Goal: Task Accomplishment & Management: Use online tool/utility

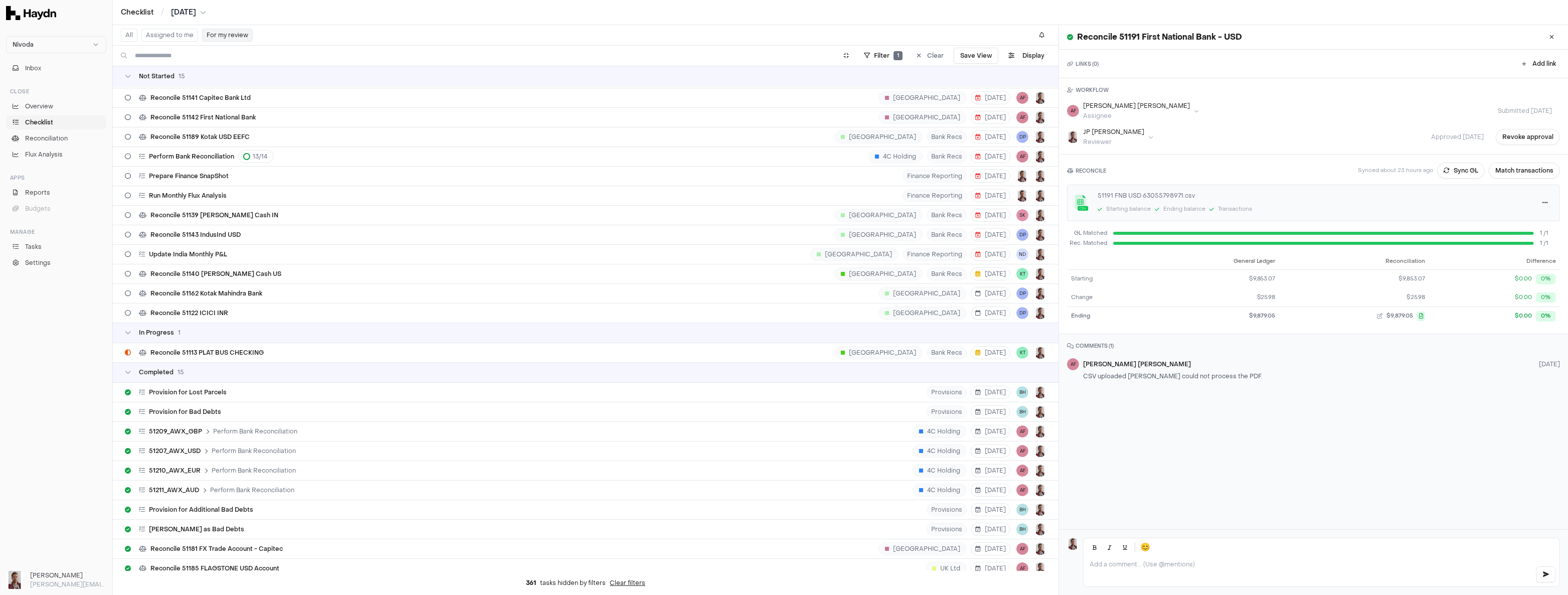
scroll to position [180, 0]
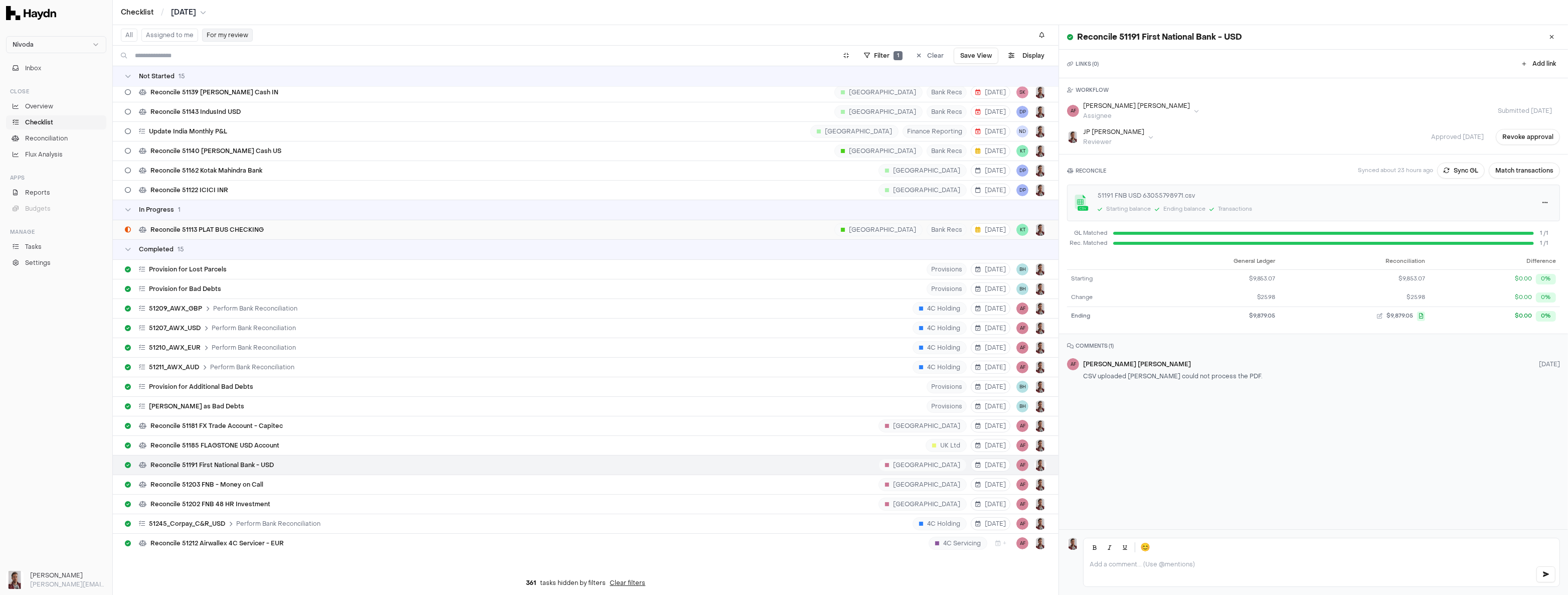
click at [219, 229] on span "Reconcile 51113 PLAT BUS CHECKING" at bounding box center [207, 229] width 114 height 8
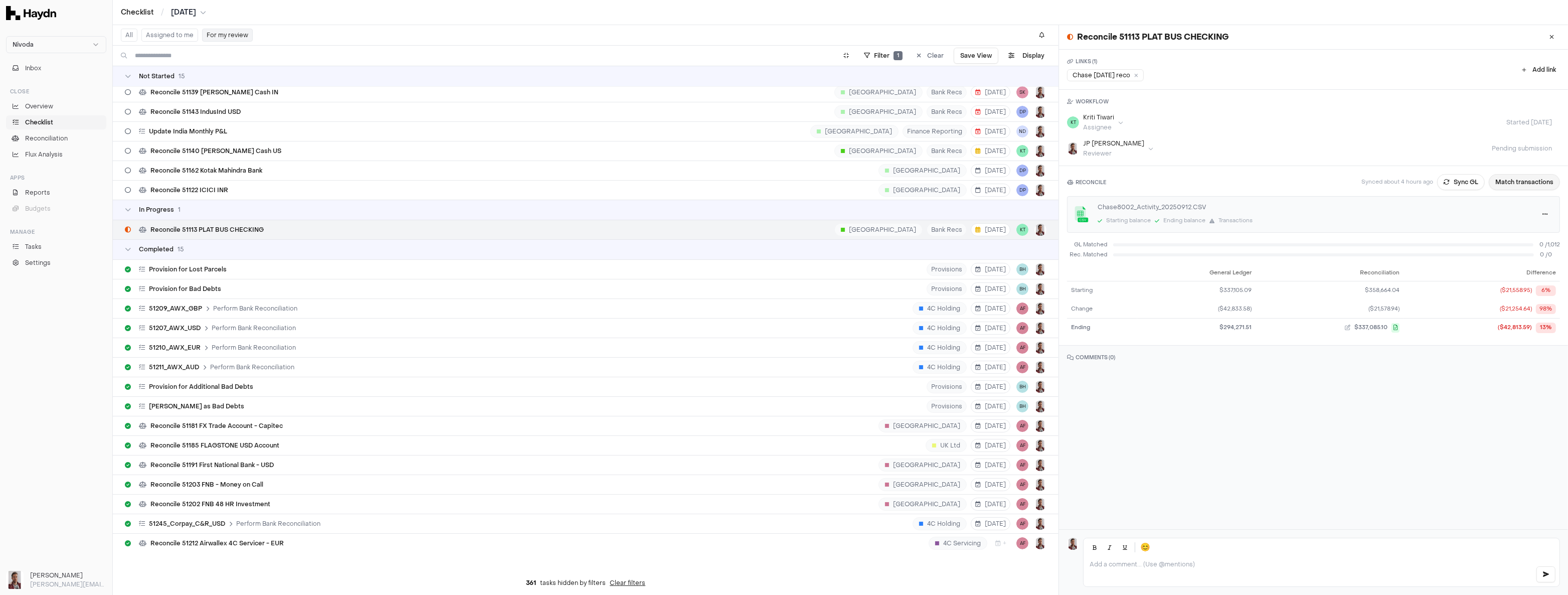
click at [875, 184] on button "Match transactions" at bounding box center [1525, 182] width 71 height 16
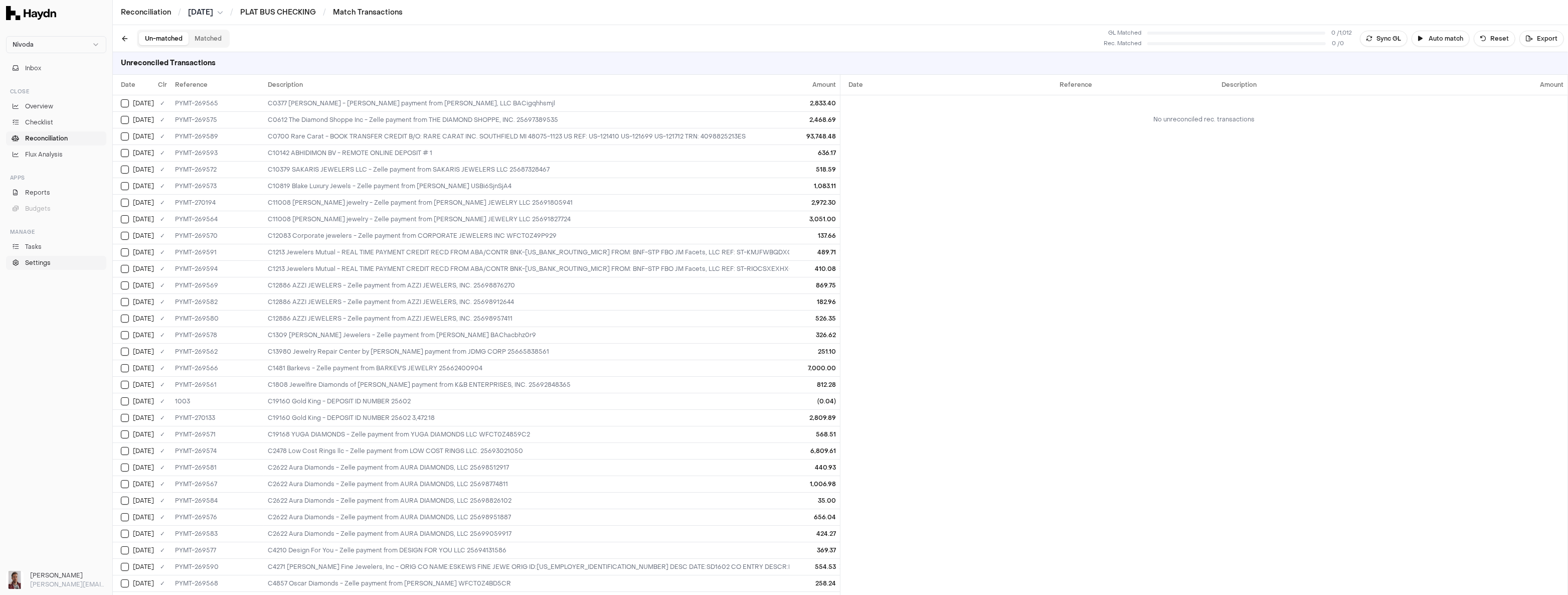
click at [33, 263] on span "Settings" at bounding box center [38, 262] width 26 height 9
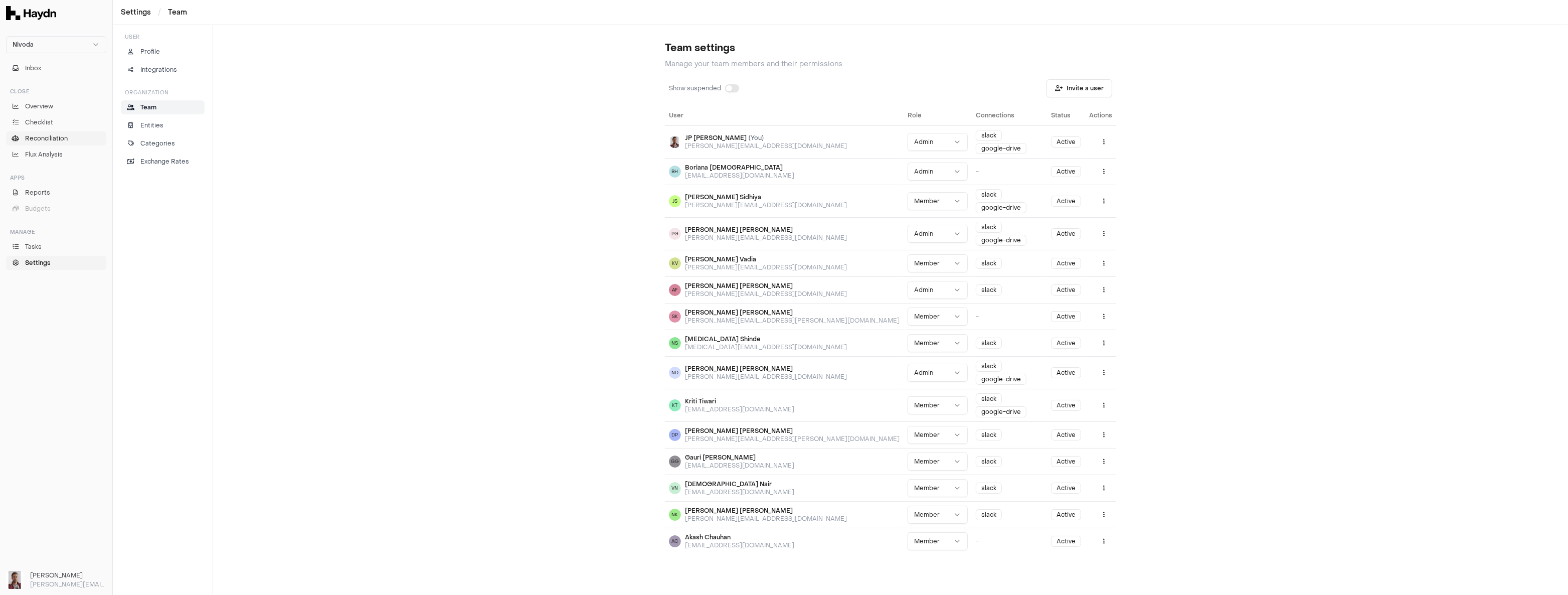
click at [38, 136] on span "Reconciliation" at bounding box center [46, 138] width 42 height 9
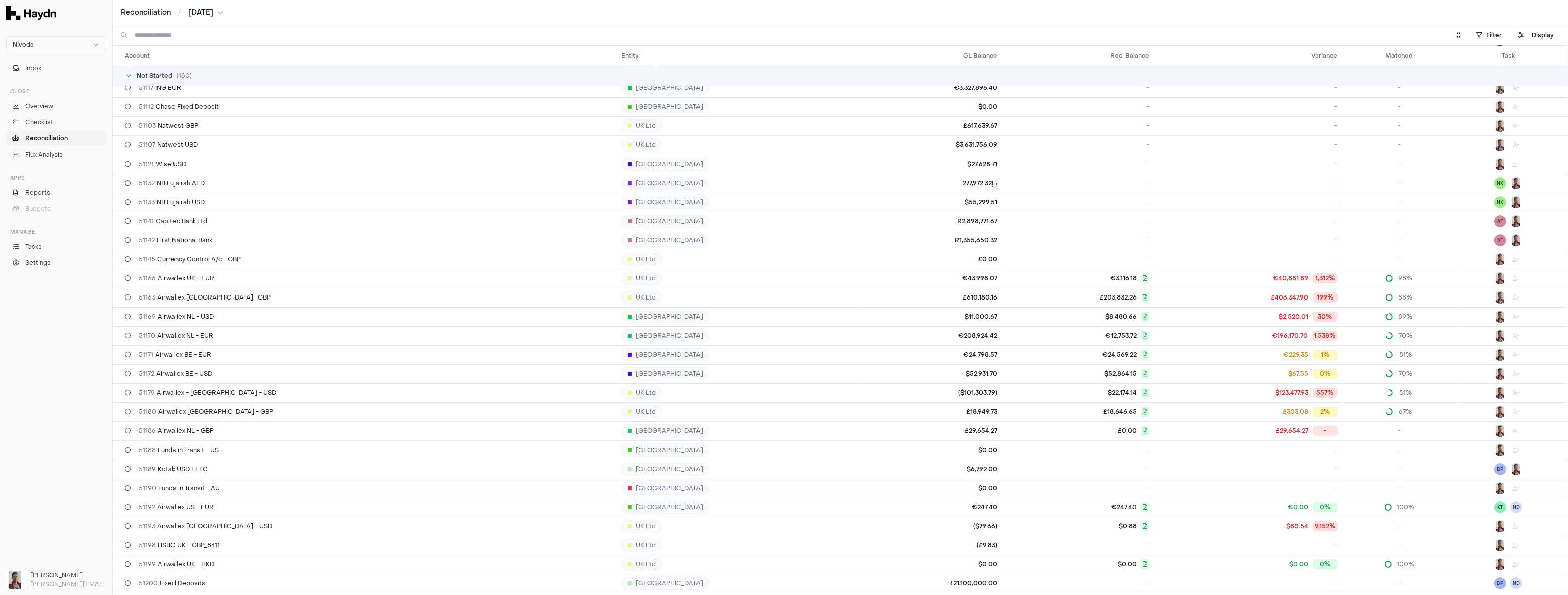
scroll to position [137, 0]
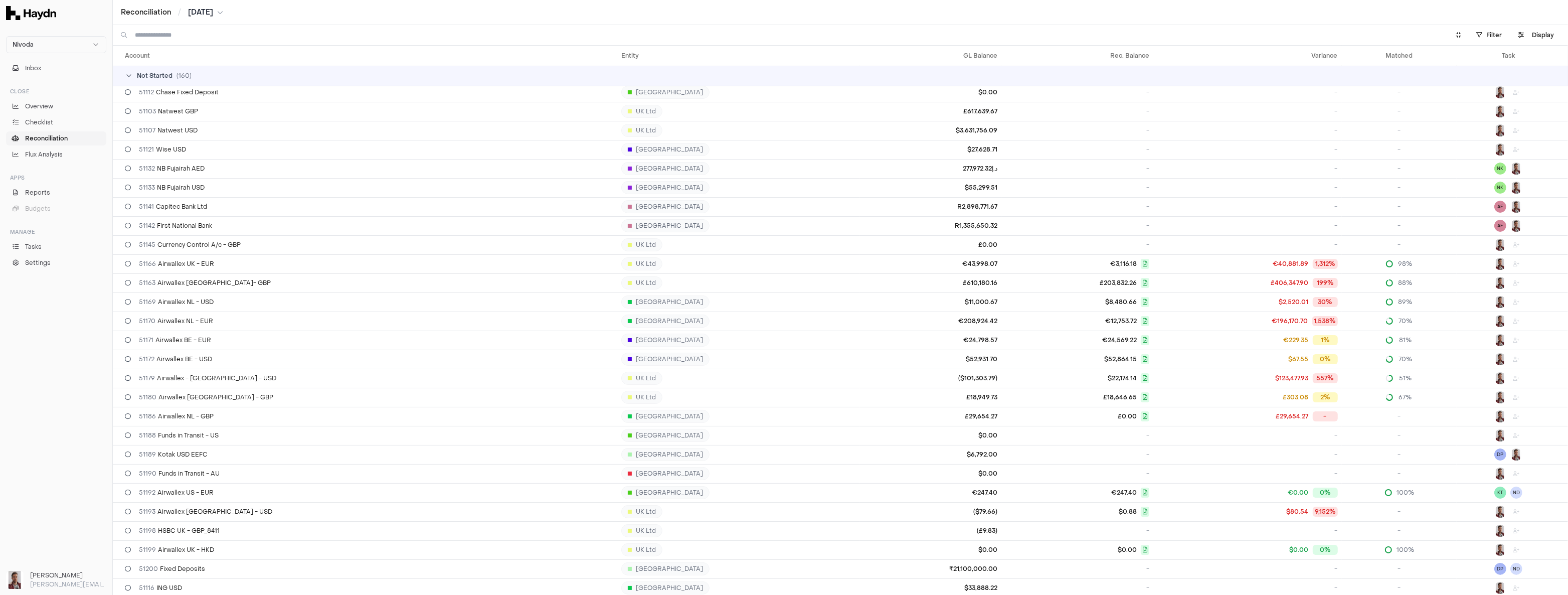
click at [196, 37] on input at bounding box center [786, 35] width 1302 height 20
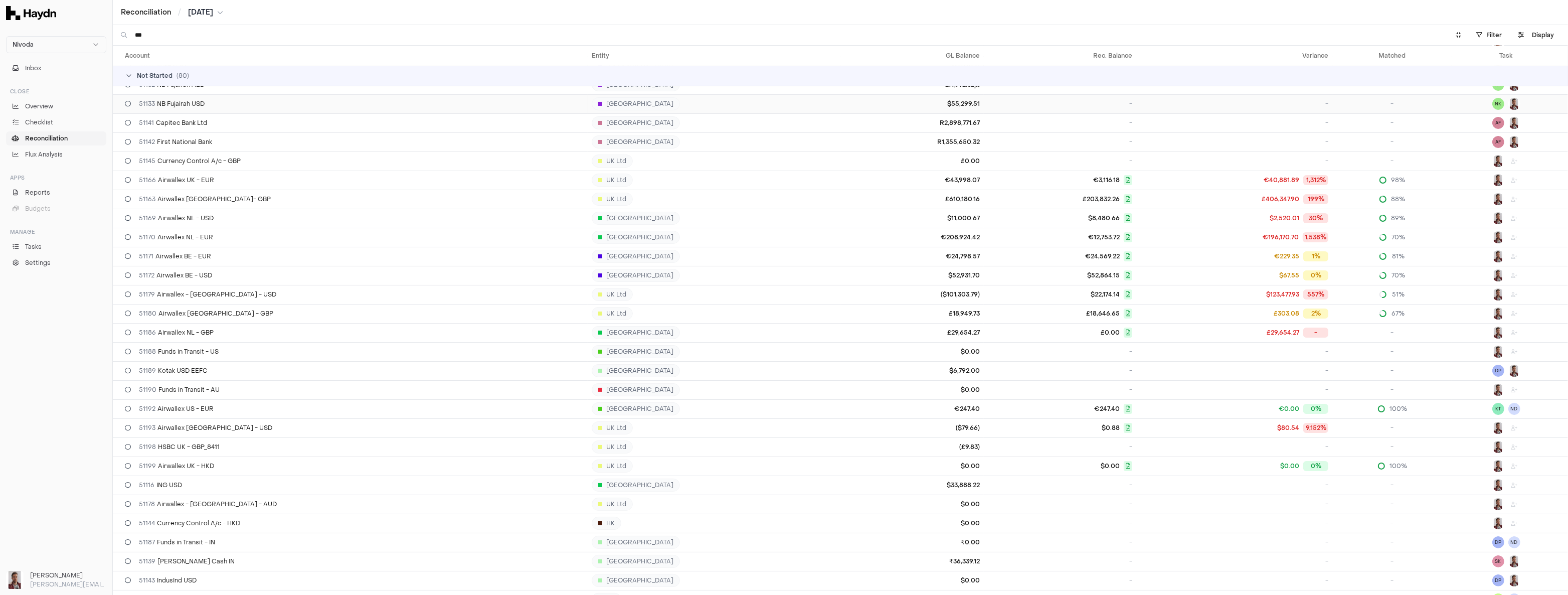
scroll to position [273, 0]
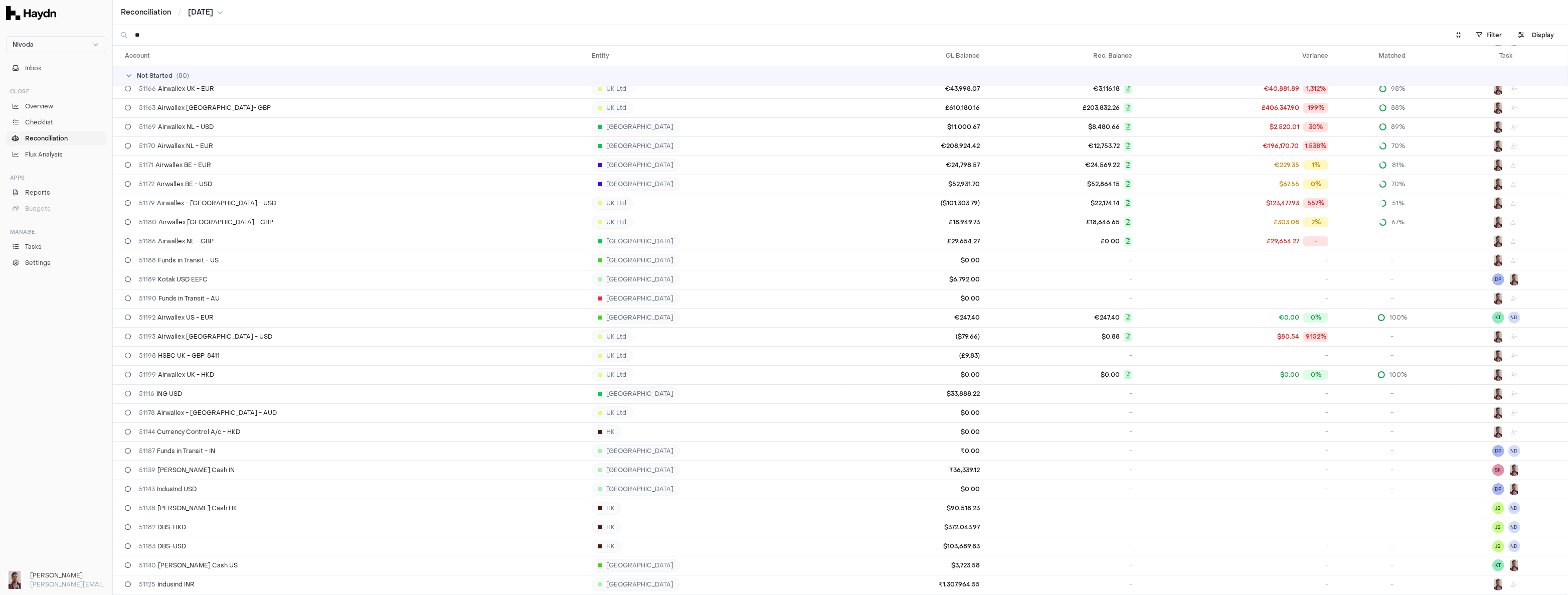
type input "*"
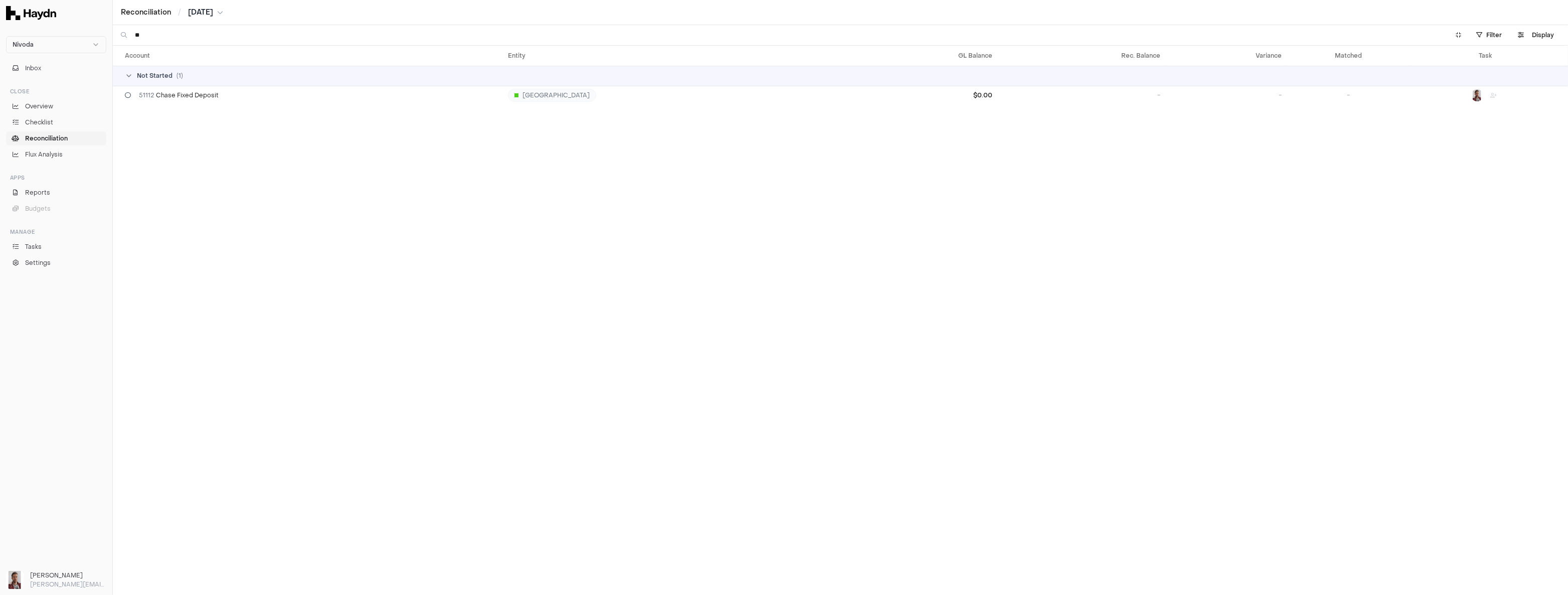
type input "*"
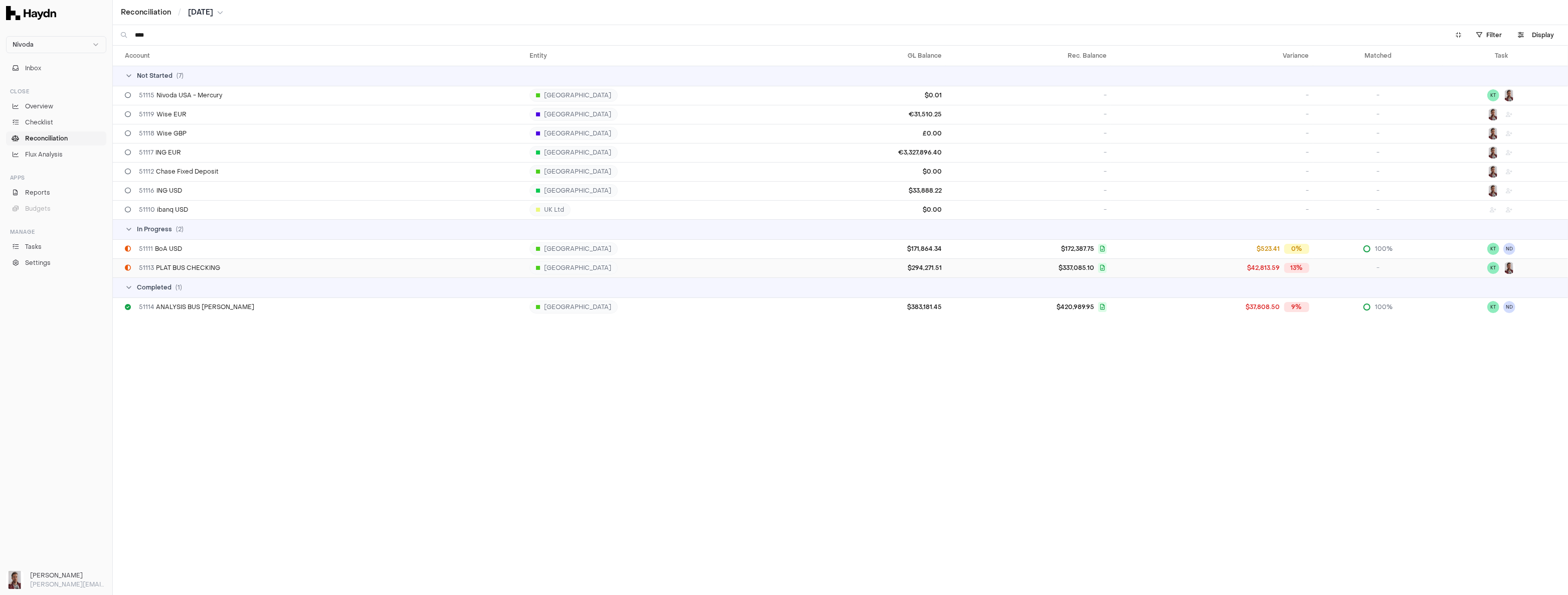
type input "****"
click at [181, 269] on span "51113 PLAT BUS CHECKING" at bounding box center [179, 268] width 81 height 8
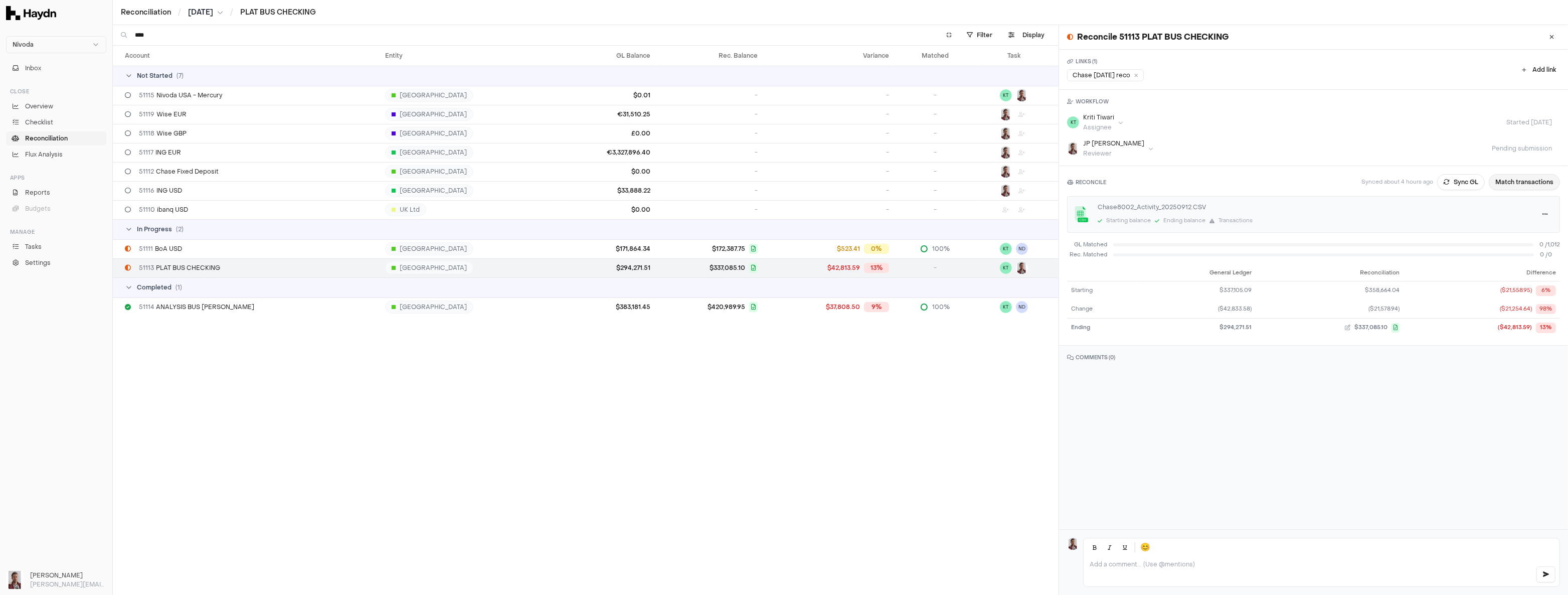
click at [875, 186] on button "Match transactions" at bounding box center [1525, 182] width 71 height 16
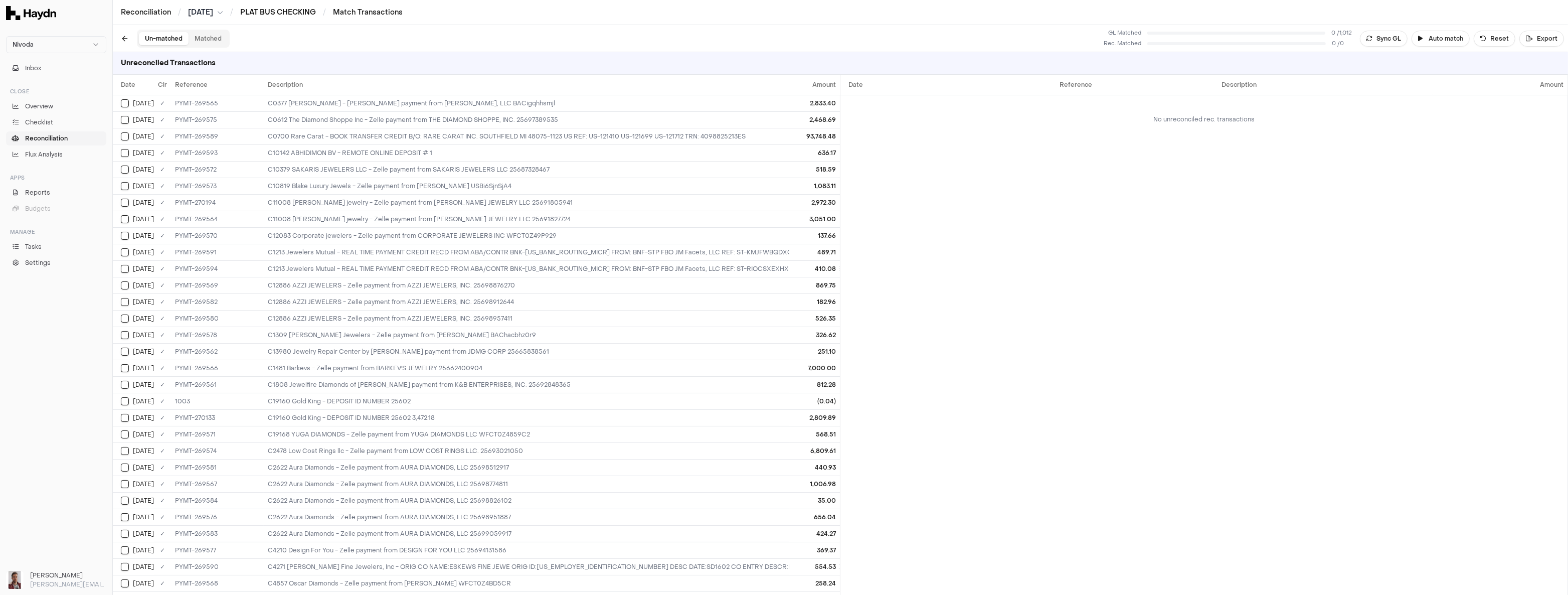
click at [278, 13] on link "PLAT BUS CHECKING" at bounding box center [277, 13] width 76 height 10
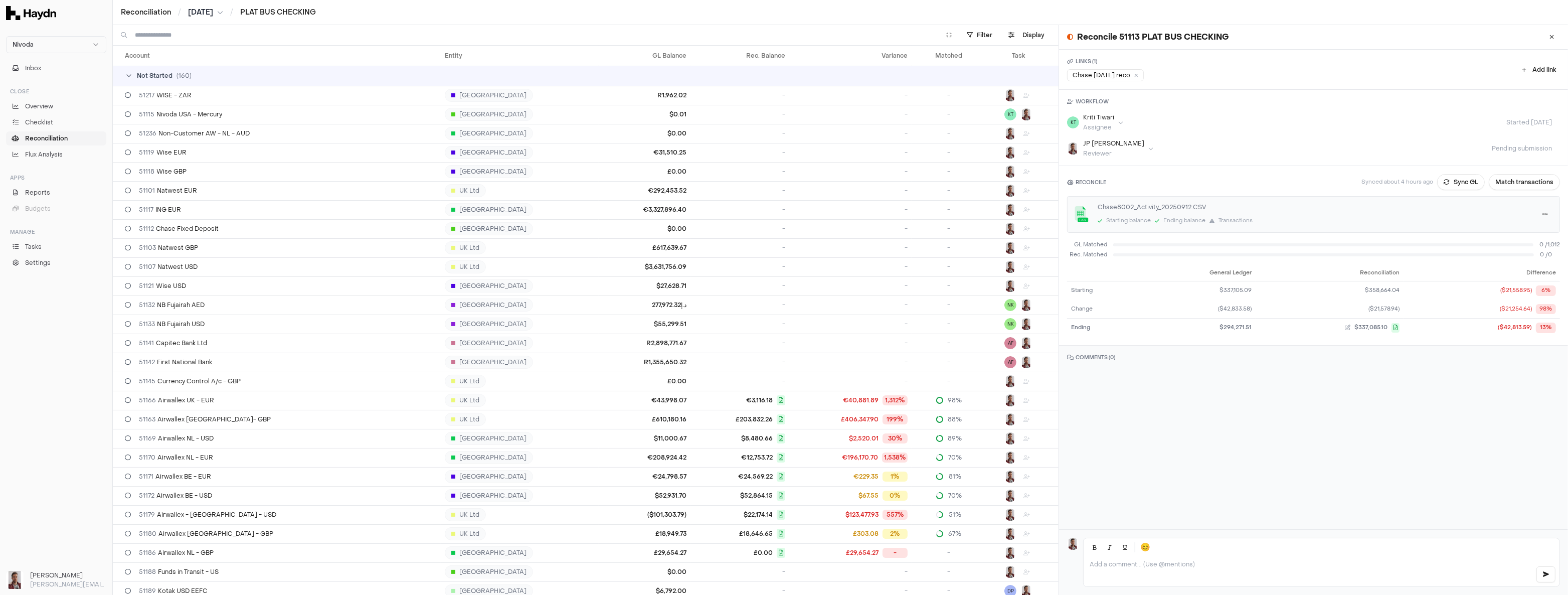
click at [205, 9] on span "[DATE]" at bounding box center [200, 13] width 25 height 10
click at [229, 74] on button "[DATE]" at bounding box center [245, 74] width 34 height 18
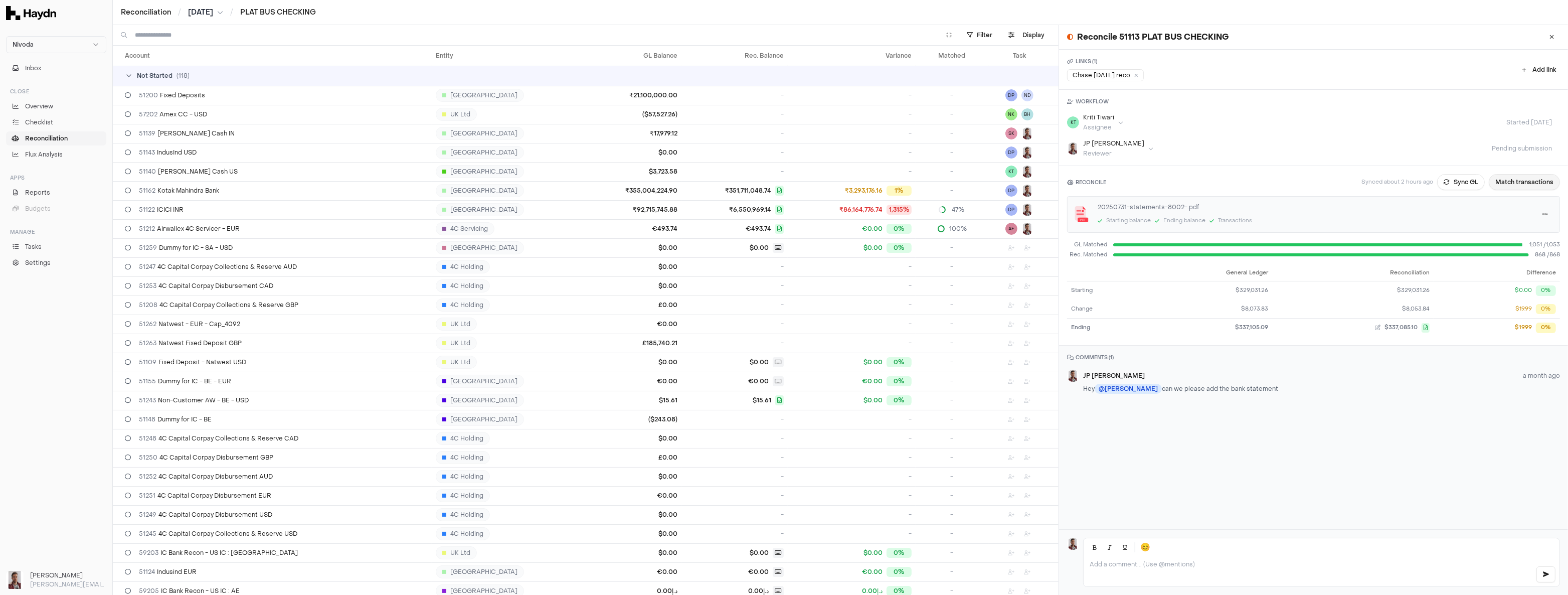
click at [875, 183] on button "Match transactions" at bounding box center [1525, 182] width 71 height 16
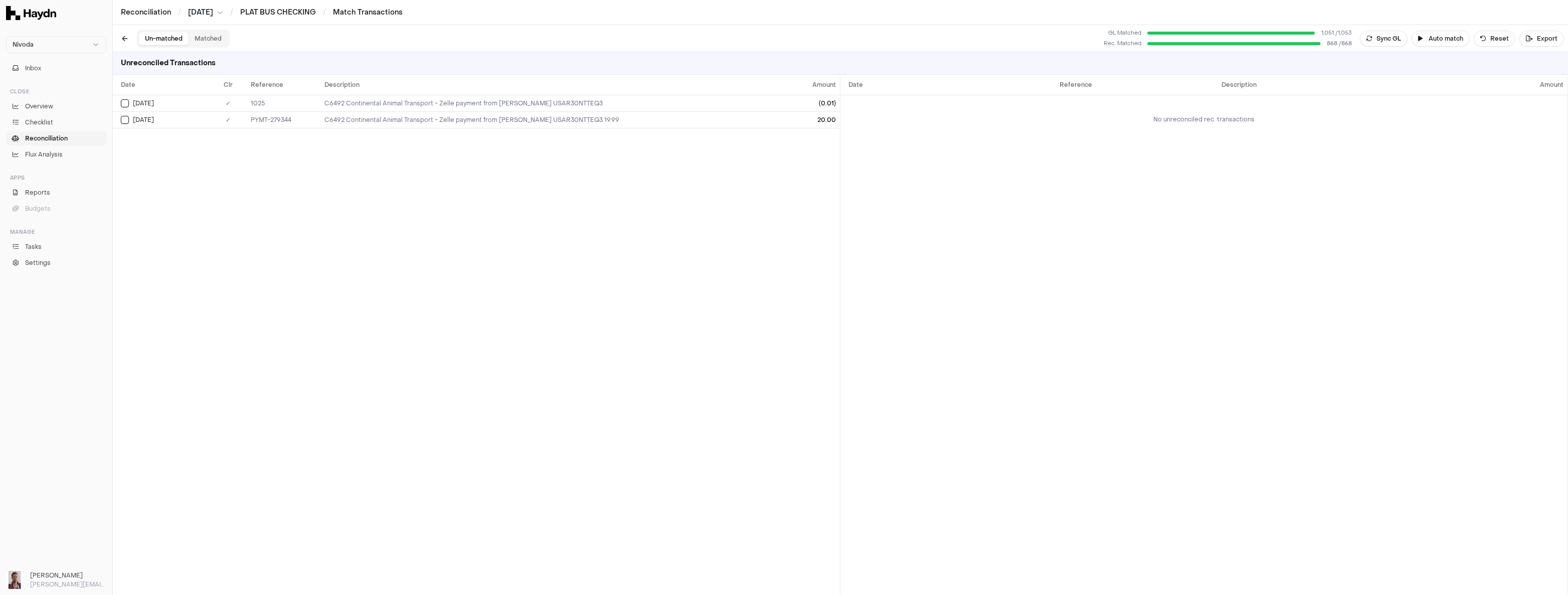
click at [204, 37] on button "Matched" at bounding box center [208, 39] width 39 height 13
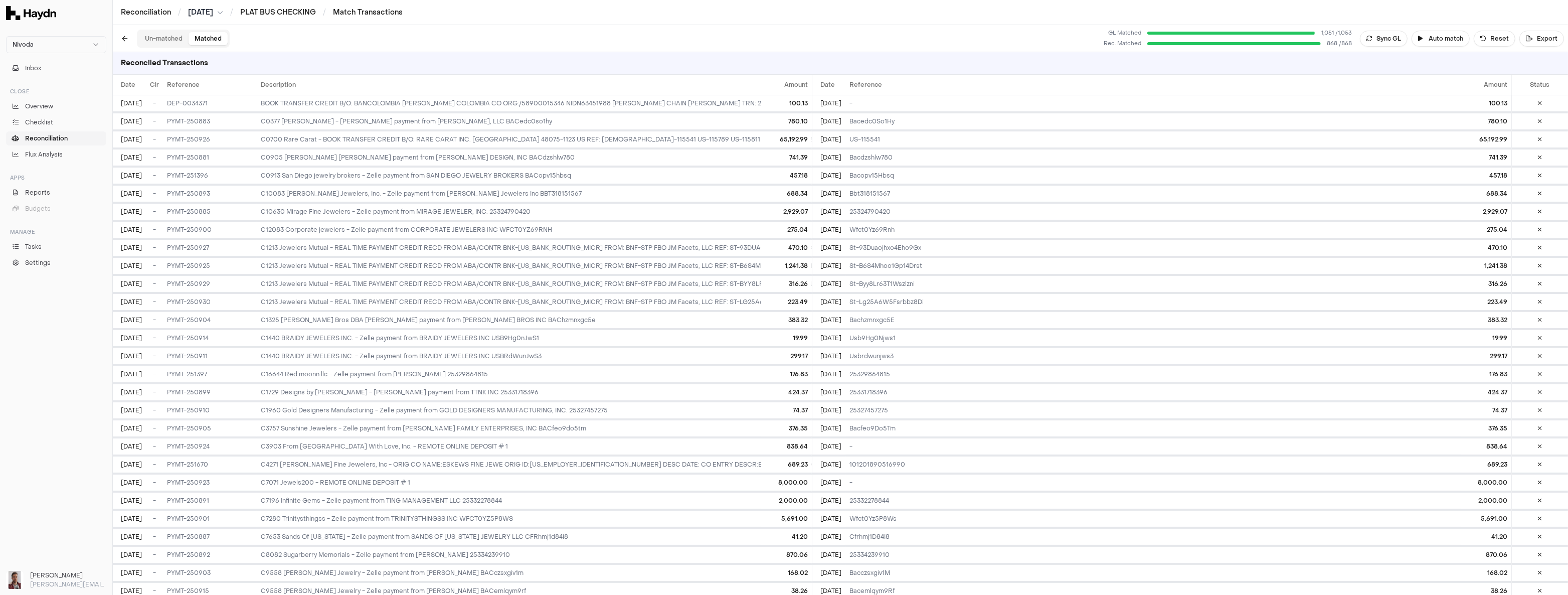
click at [154, 38] on button "Un-matched" at bounding box center [164, 39] width 50 height 13
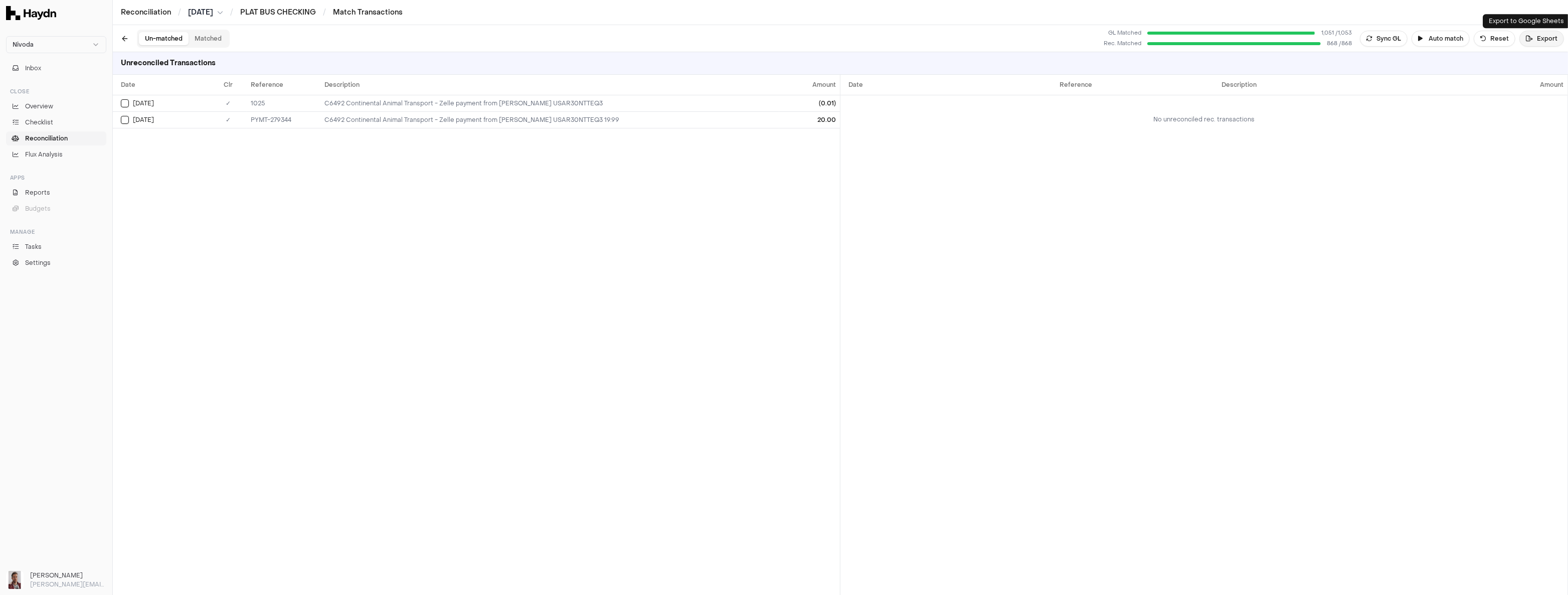
click at [875, 41] on button "Export" at bounding box center [1542, 39] width 44 height 16
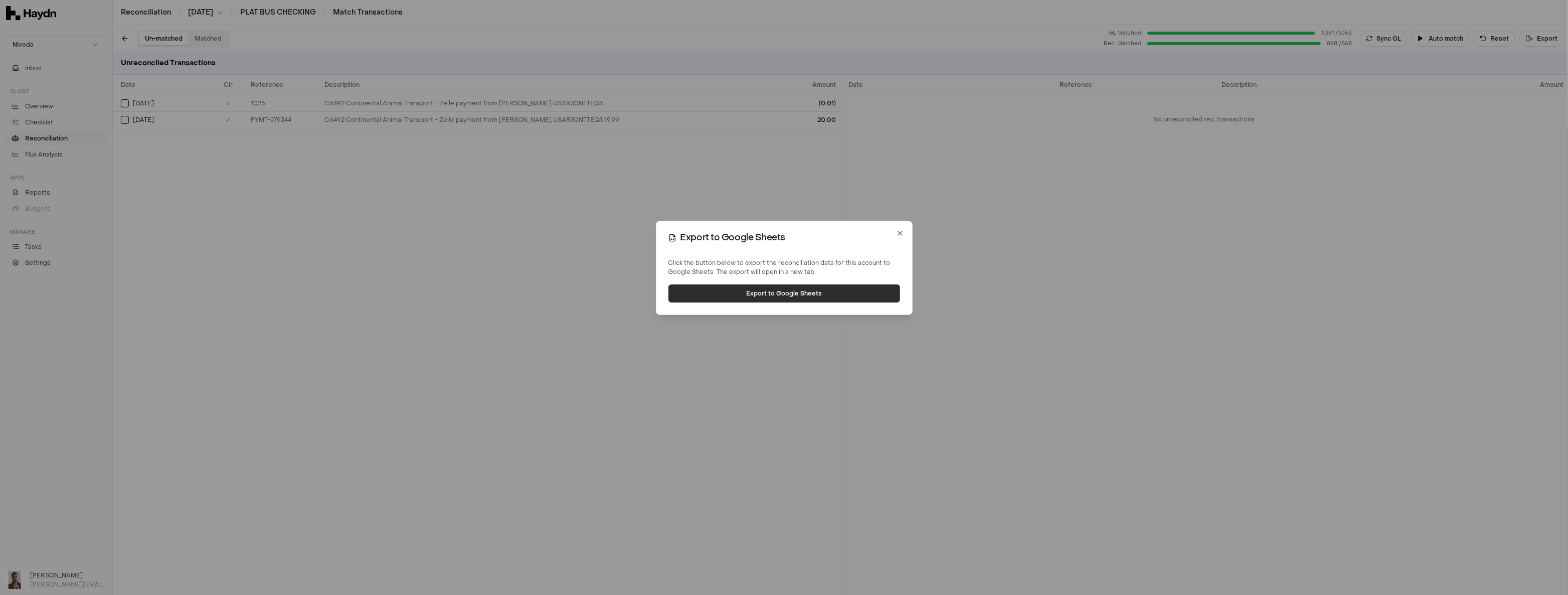
click at [797, 292] on button "Export to Google Sheets" at bounding box center [784, 293] width 232 height 18
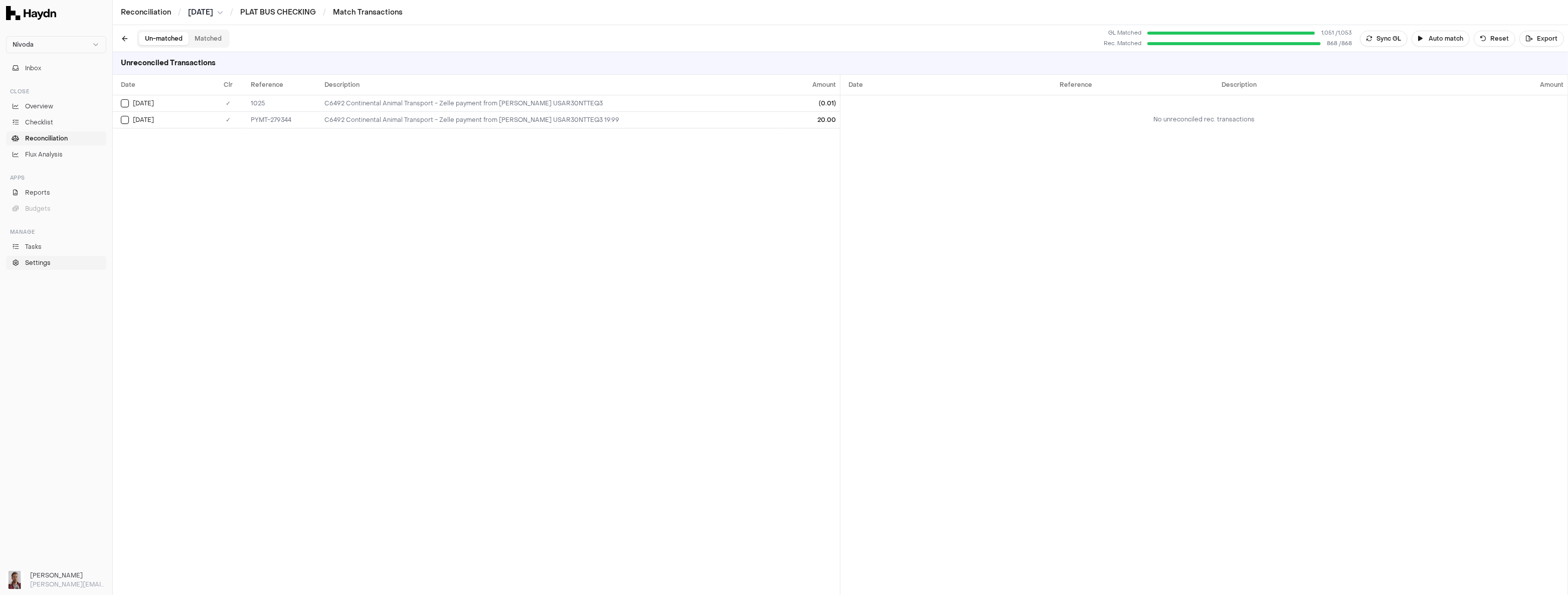
click at [46, 263] on span "Settings" at bounding box center [38, 262] width 26 height 9
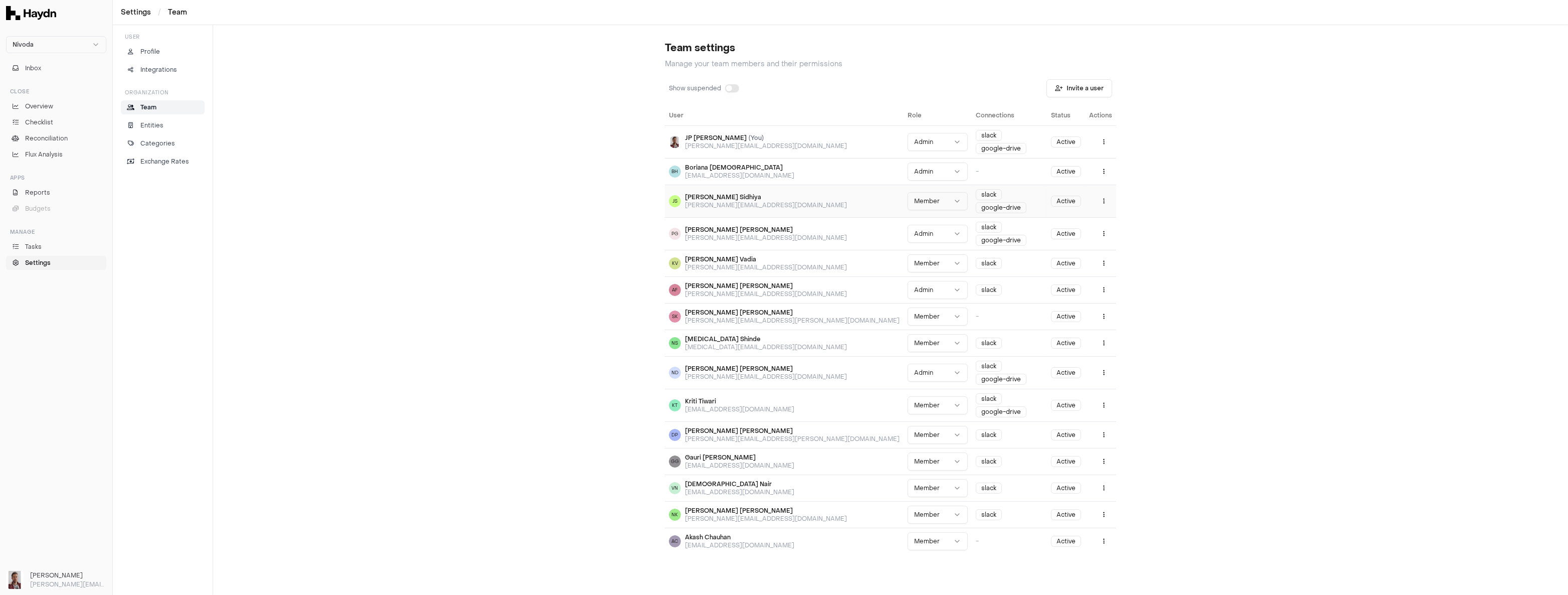
click at [860, 192] on html "Nivoda Inbox Close Overview Checklist Reconciliation Flux Analysis Apps Reports…" at bounding box center [784, 298] width 1568 height 595
click at [40, 138] on span "Reconciliation" at bounding box center [46, 138] width 42 height 9
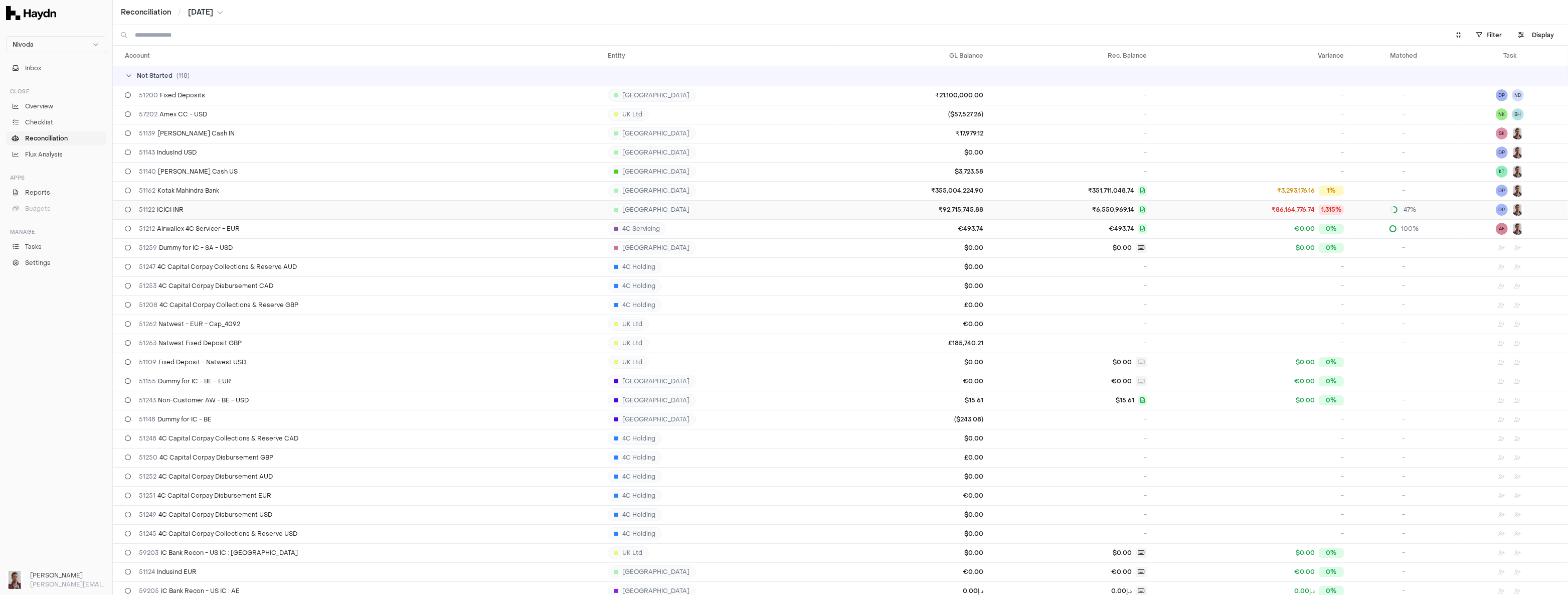
click at [167, 213] on span "51122 ICICI INR" at bounding box center [161, 209] width 44 height 8
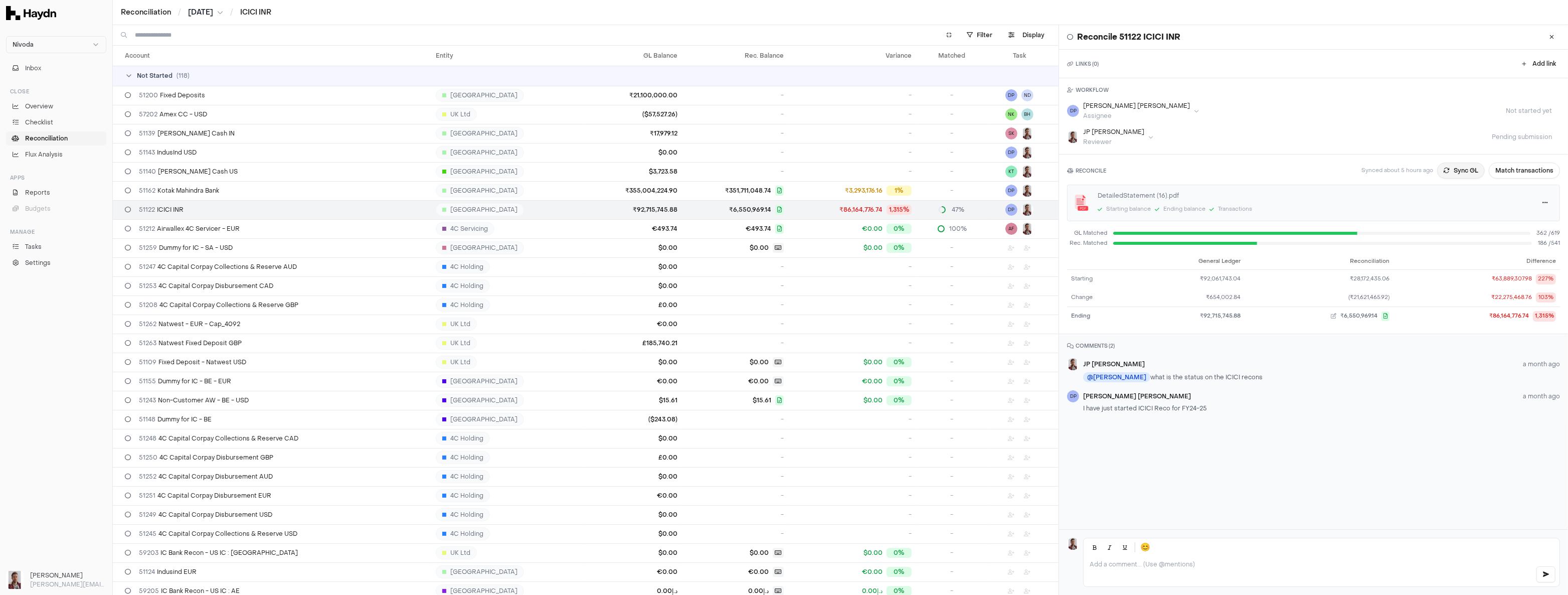
click at [875, 173] on button "Sync GL" at bounding box center [1460, 170] width 47 height 16
click at [191, 35] on input at bounding box center [531, 35] width 793 height 20
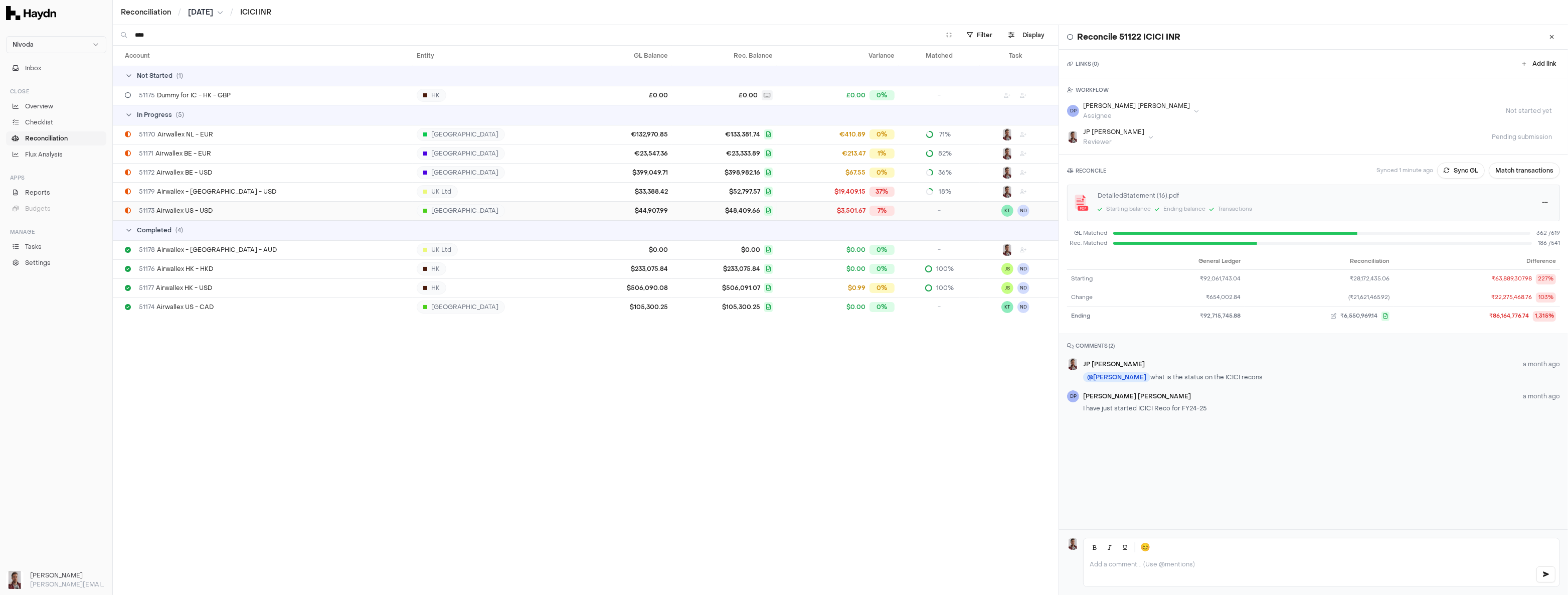
type input "****"
click at [186, 203] on td "51173 Airwallex US - USD" at bounding box center [262, 211] width 300 height 19
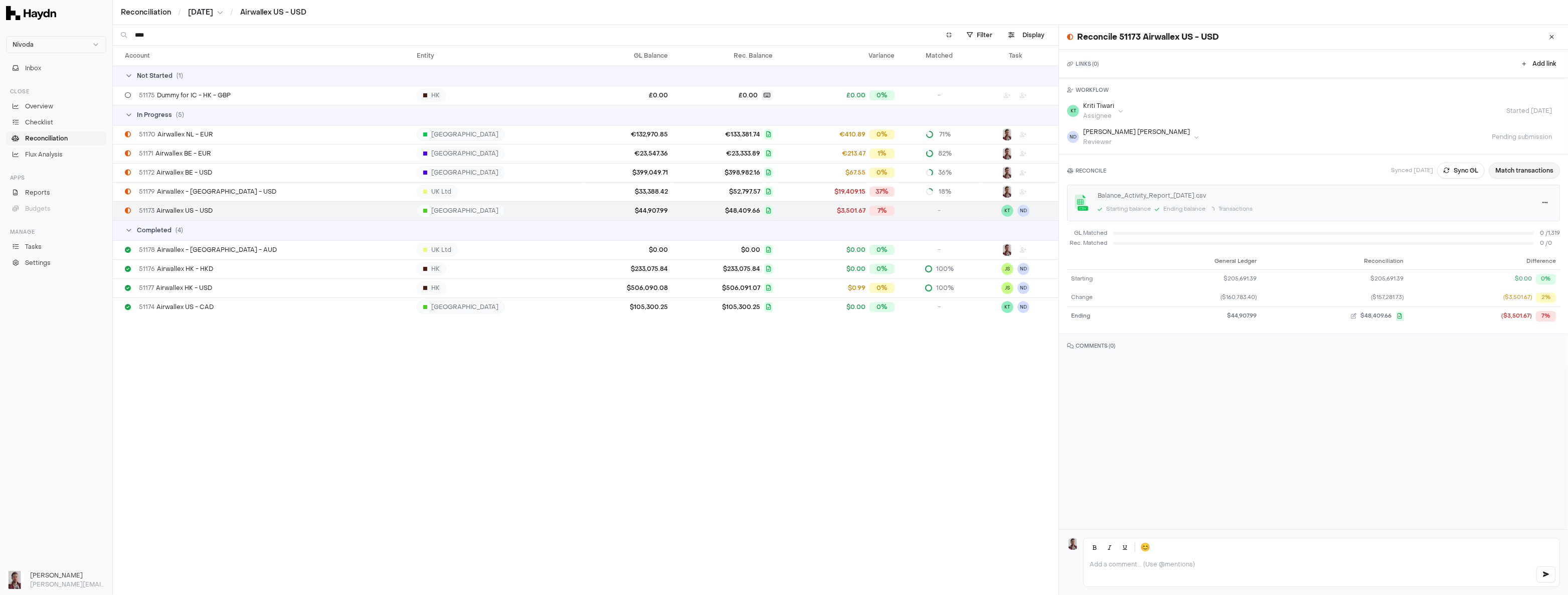
click at [875, 166] on button "Match transactions" at bounding box center [1525, 170] width 71 height 16
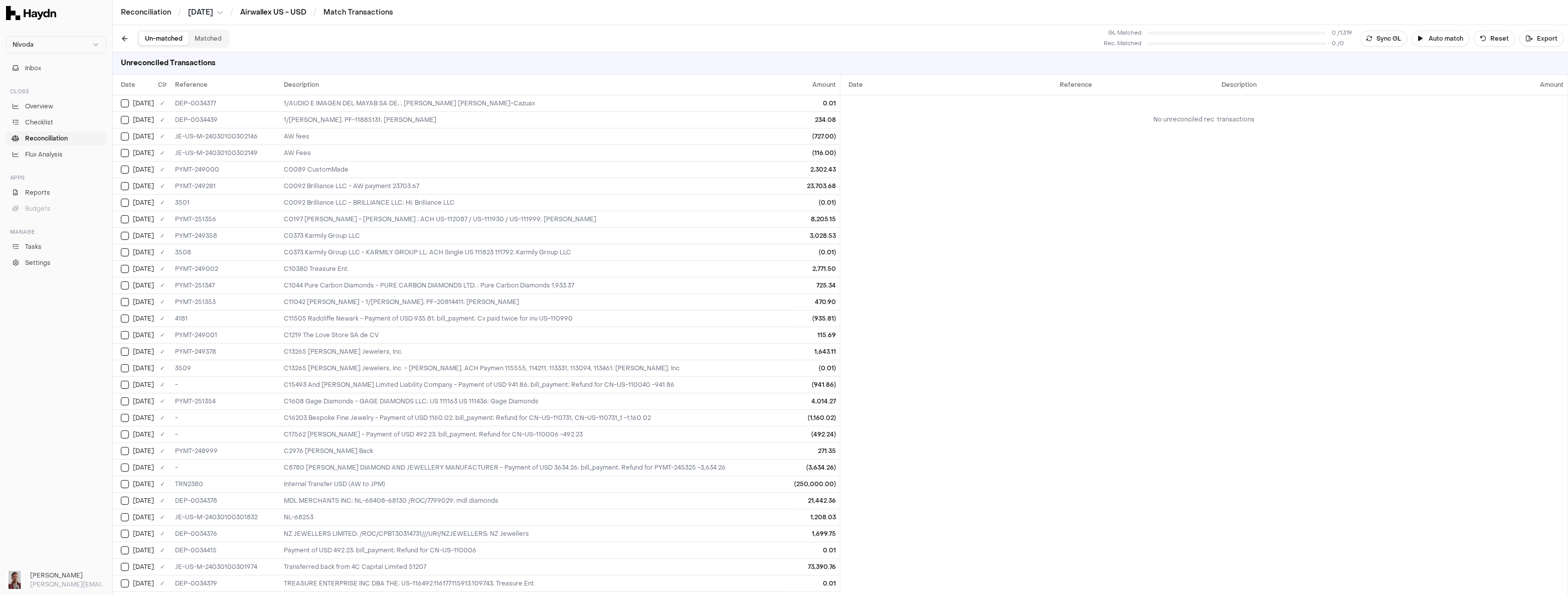
click at [285, 13] on link "Airwallex US - USD" at bounding box center [273, 13] width 66 height 10
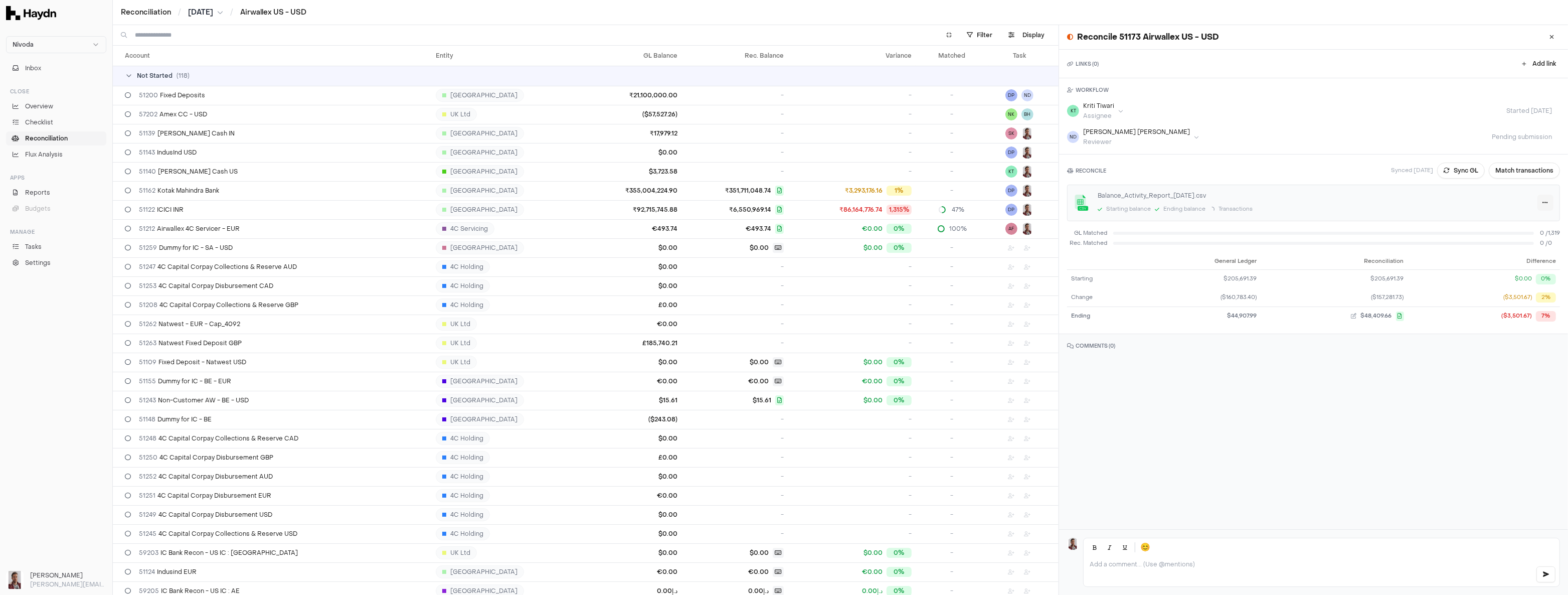
click at [875, 204] on html "Nivoda Inbox Close Overview Checklist Reconciliation Flux Analysis Apps Reports…" at bounding box center [784, 298] width 1568 height 595
click at [875, 220] on link "Download" at bounding box center [1514, 221] width 59 height 14
click at [875, 200] on html "Nivoda Inbox Close Overview Checklist Reconciliation Flux Analysis Apps Reports…" at bounding box center [784, 298] width 1568 height 595
click at [875, 248] on div "Delete" at bounding box center [1514, 250] width 59 height 14
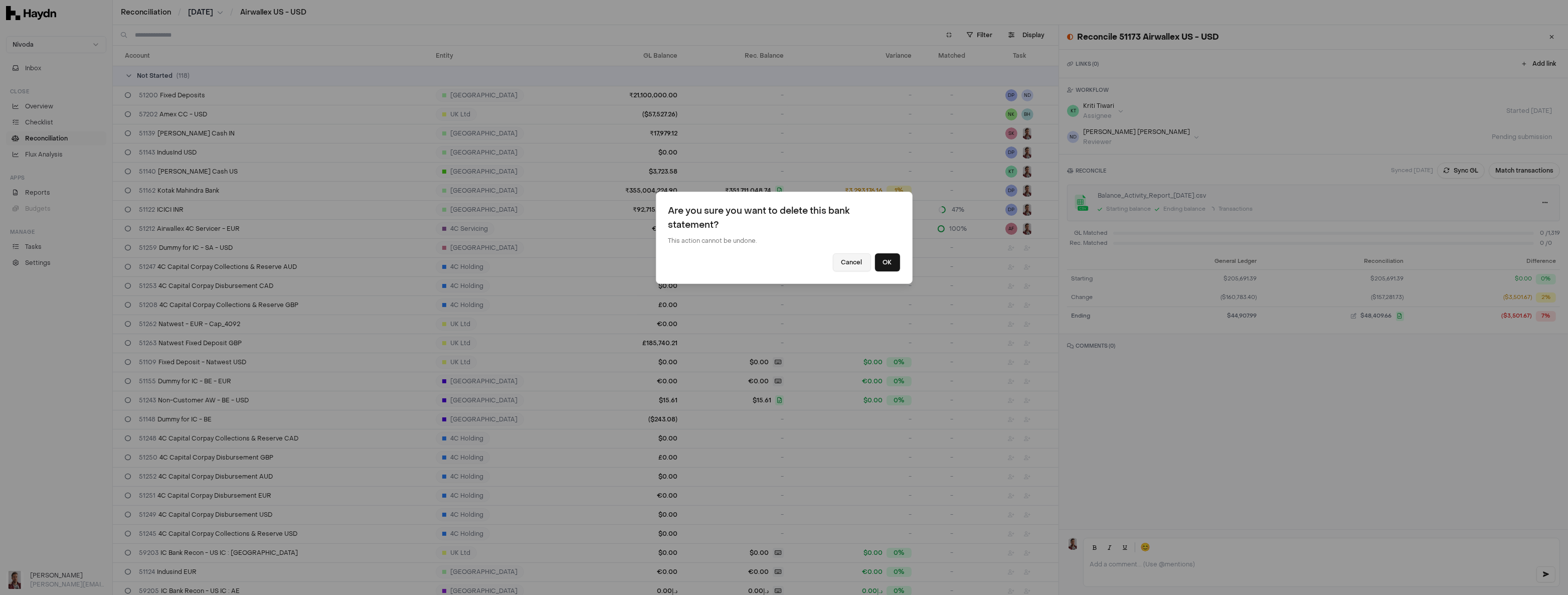
click at [852, 263] on button "Cancel" at bounding box center [852, 262] width 39 height 18
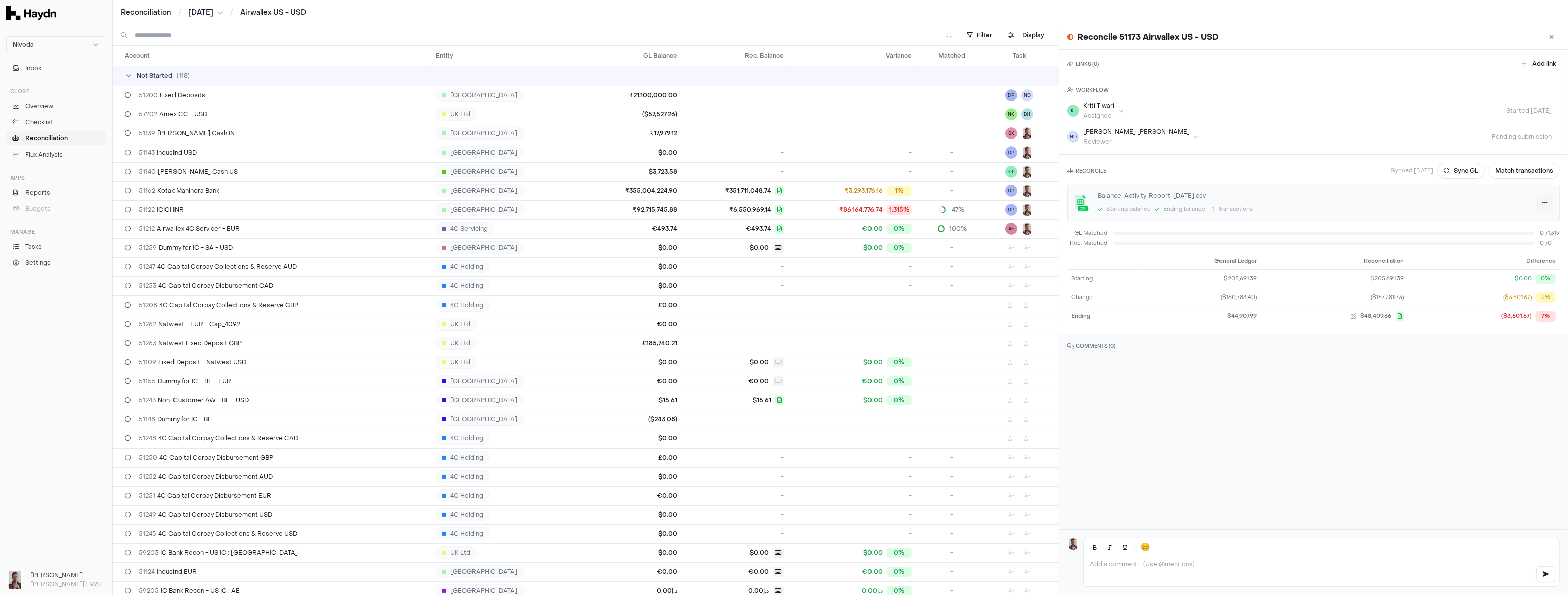
click at [875, 201] on html "Nivoda Inbox Close Overview Checklist Reconciliation Flux Analysis Apps Reports…" at bounding box center [784, 298] width 1568 height 595
click at [875, 234] on div "Reprocess" at bounding box center [1514, 236] width 59 height 14
click at [875, 485] on p at bounding box center [1309, 564] width 438 height 8
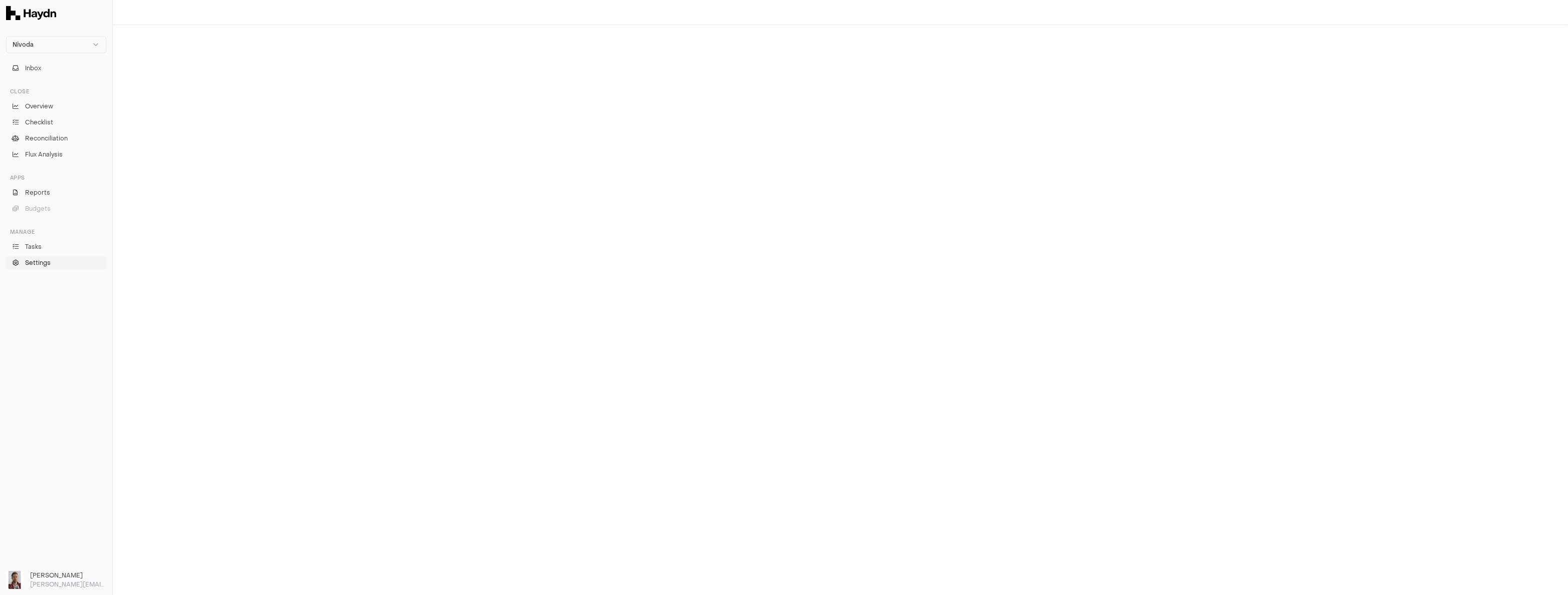
click at [49, 263] on span "Settings" at bounding box center [38, 262] width 26 height 9
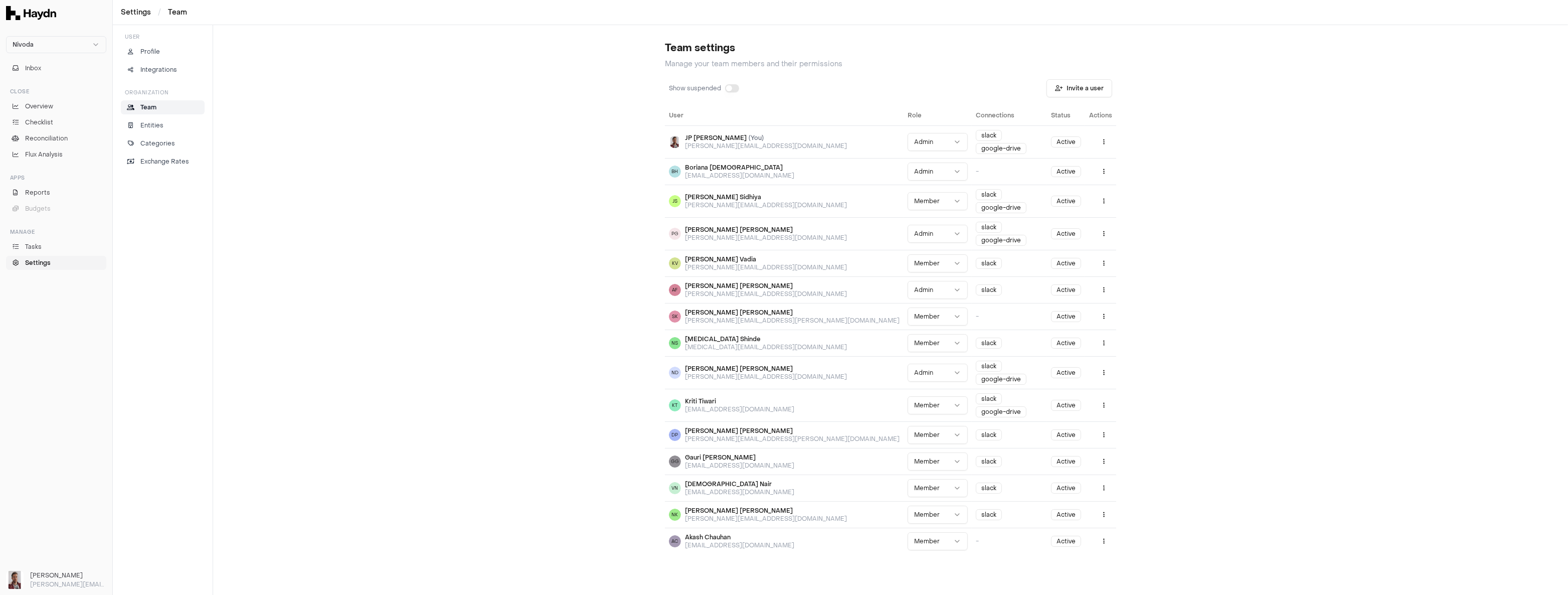
click at [45, 579] on p "[PERSON_NAME][EMAIL_ADDRESS][DOMAIN_NAME]" at bounding box center [67, 583] width 76 height 9
click at [30, 111] on link "Overview" at bounding box center [56, 106] width 100 height 14
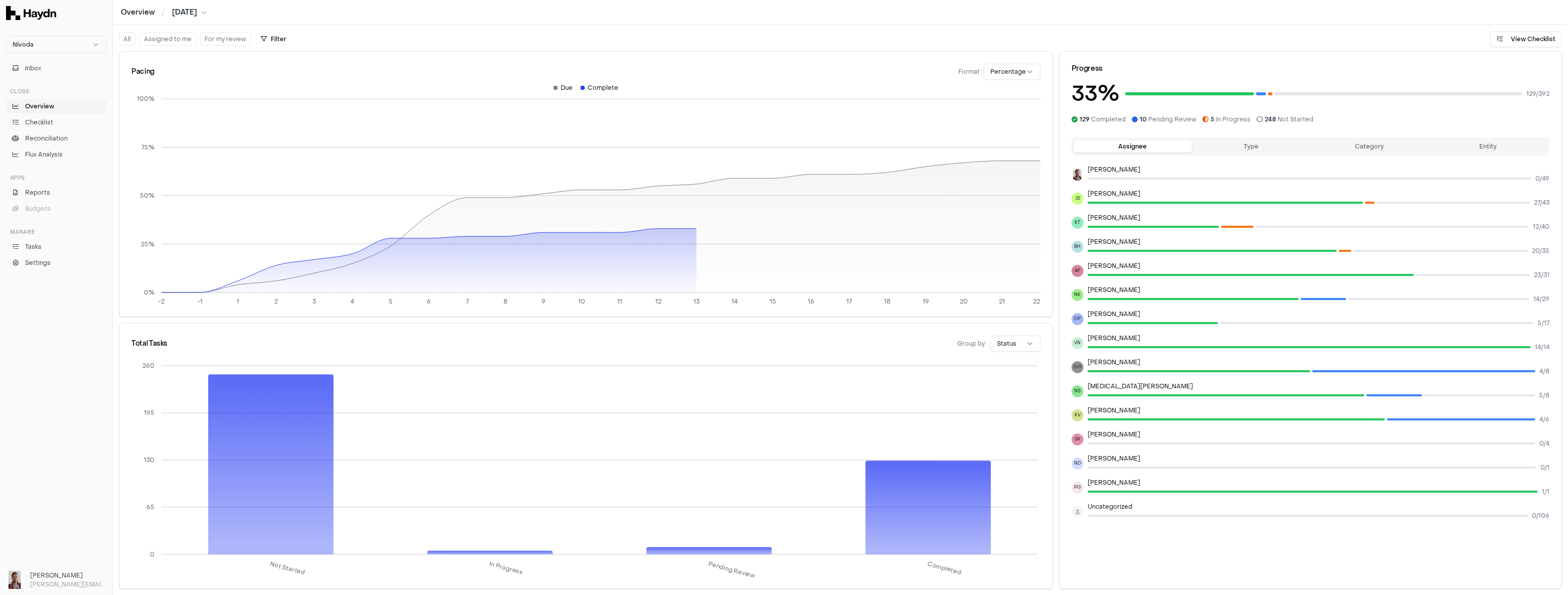
click at [11, 578] on img at bounding box center [14, 580] width 18 height 18
click at [51, 579] on p "[PERSON_NAME][EMAIL_ADDRESS][DOMAIN_NAME]" at bounding box center [67, 583] width 76 height 9
click at [39, 262] on span "Settings" at bounding box center [38, 262] width 26 height 9
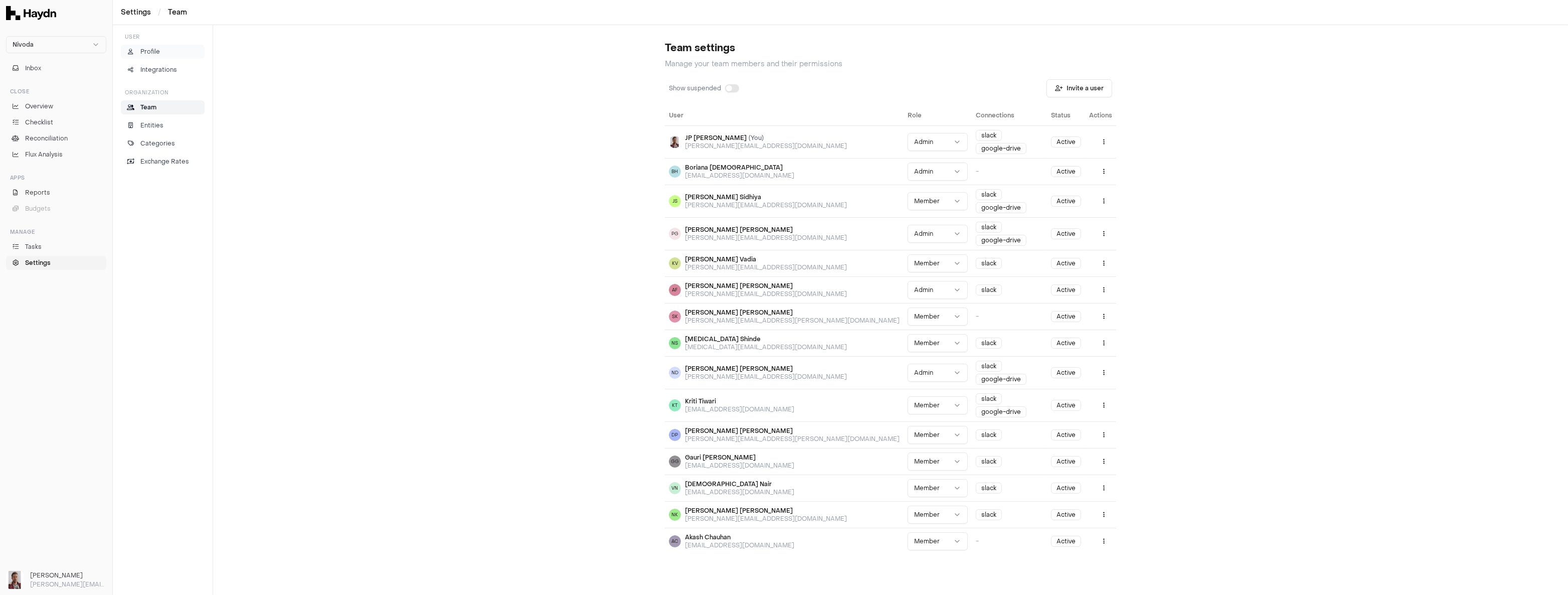
click at [145, 50] on p "Profile" at bounding box center [150, 51] width 19 height 9
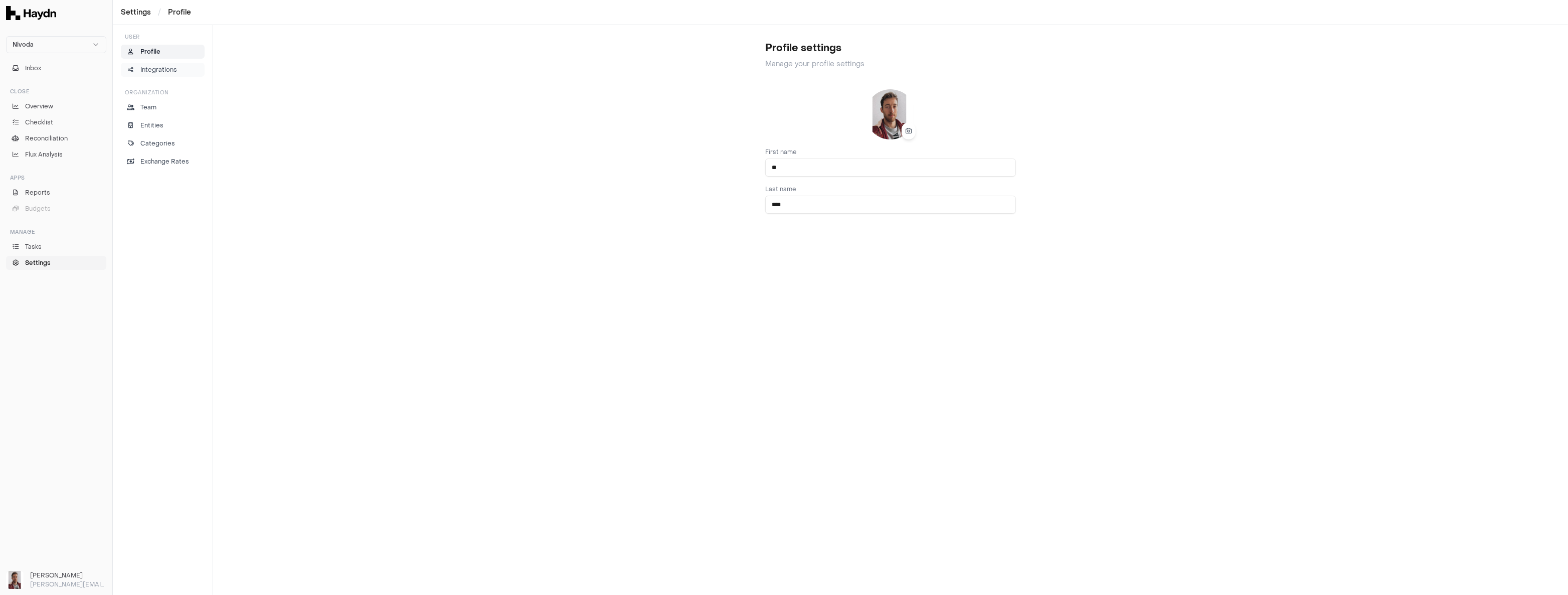
click at [159, 74] on p "Integrations" at bounding box center [159, 69] width 37 height 9
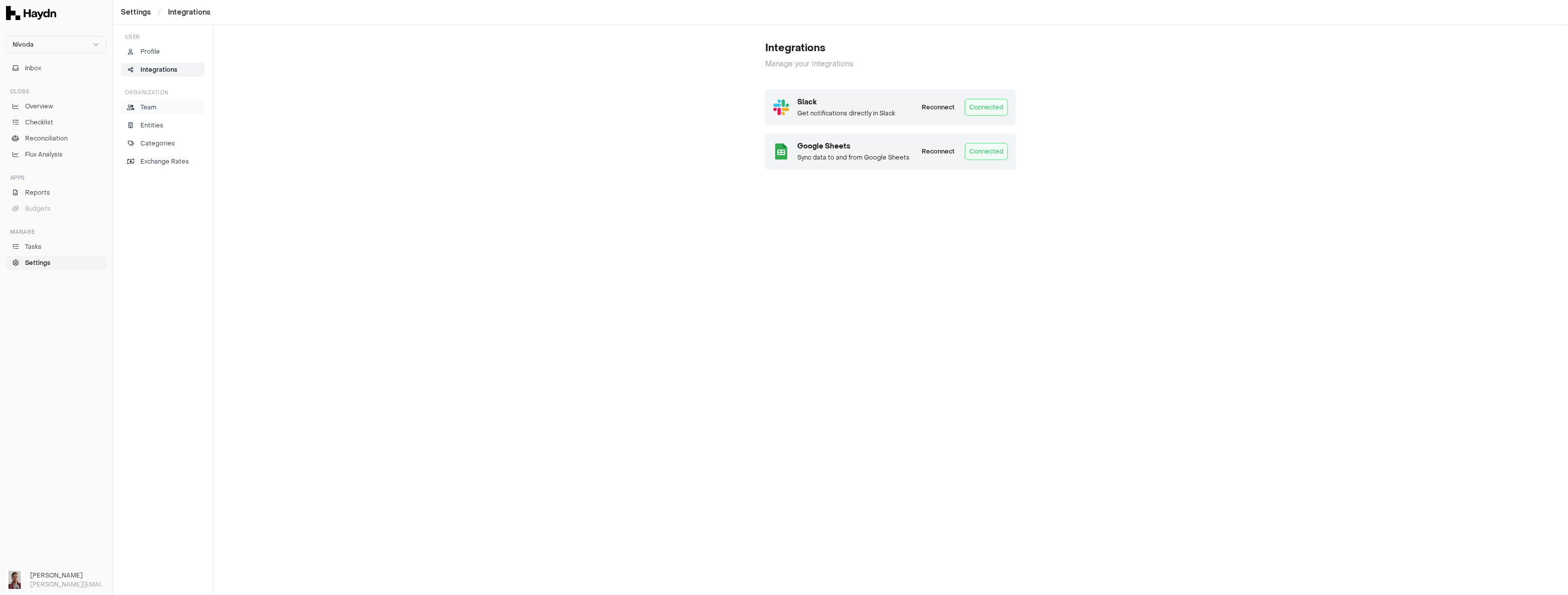
click at [148, 104] on p "Team" at bounding box center [148, 107] width 16 height 9
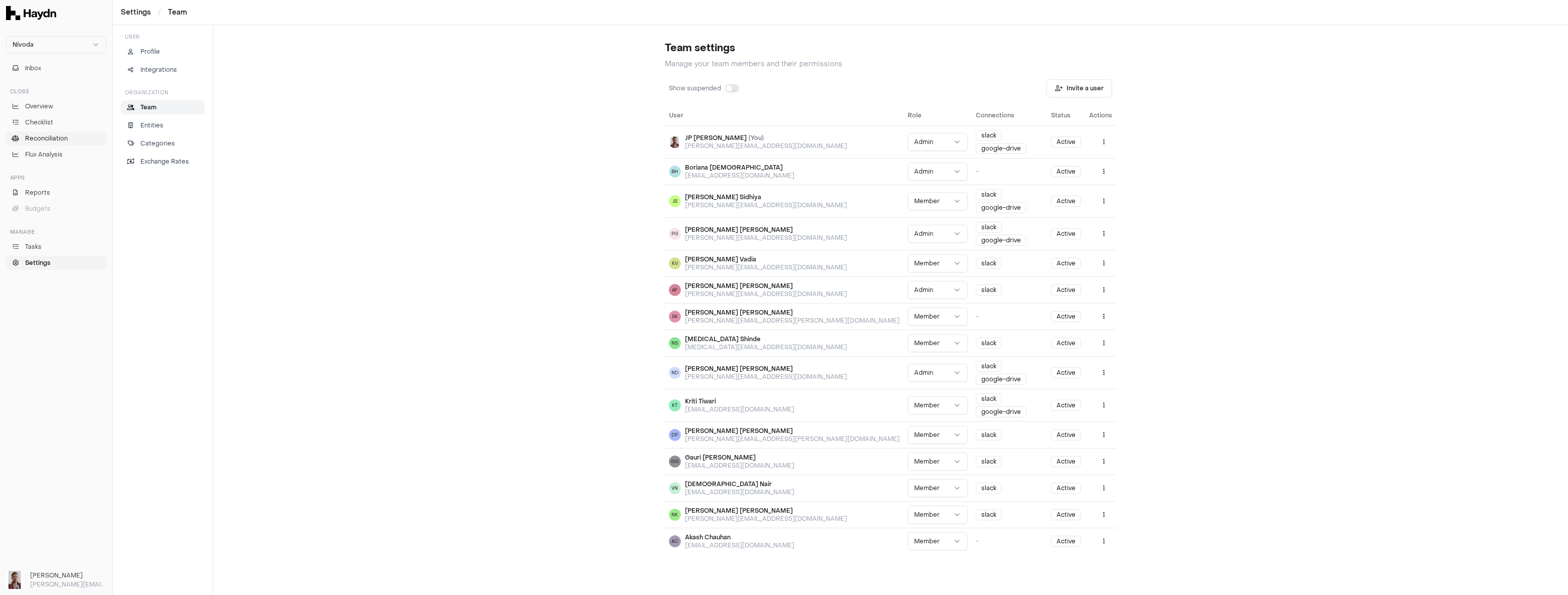
click at [45, 137] on span "Reconciliation" at bounding box center [46, 138] width 42 height 9
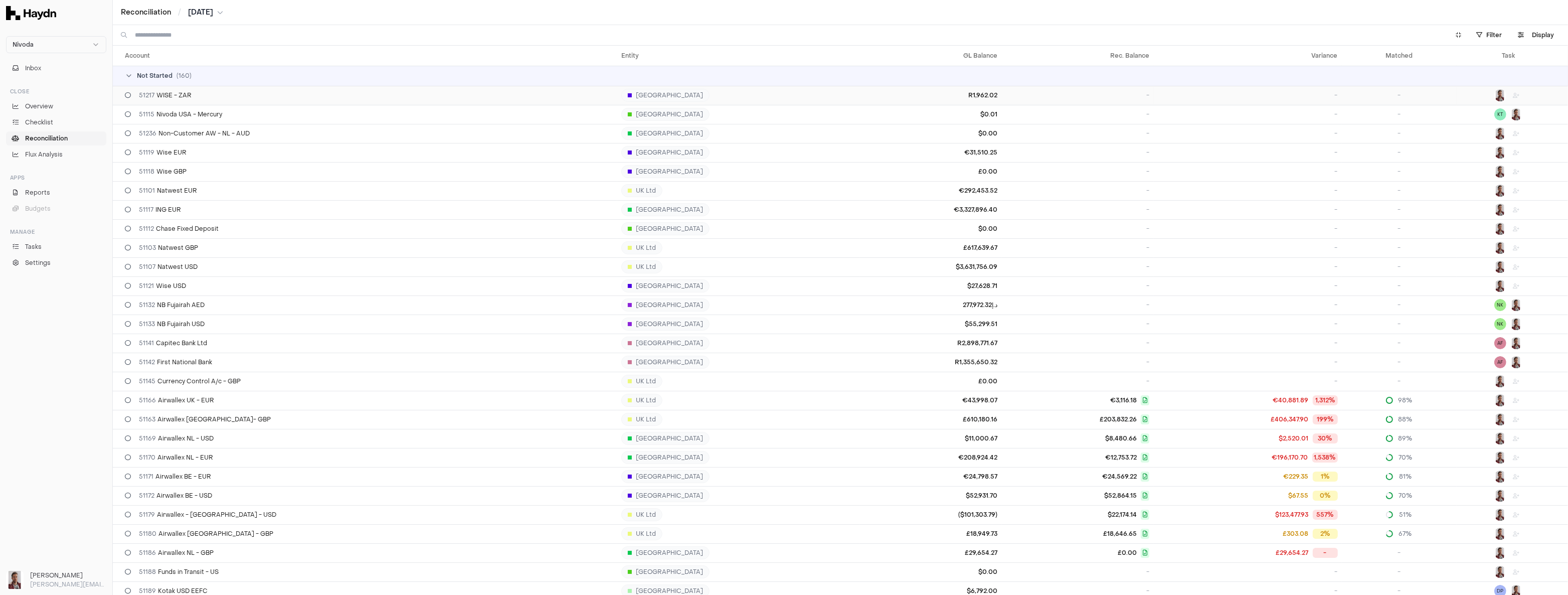
click at [264, 98] on div "51217 WISE - ZAR" at bounding box center [369, 95] width 488 height 8
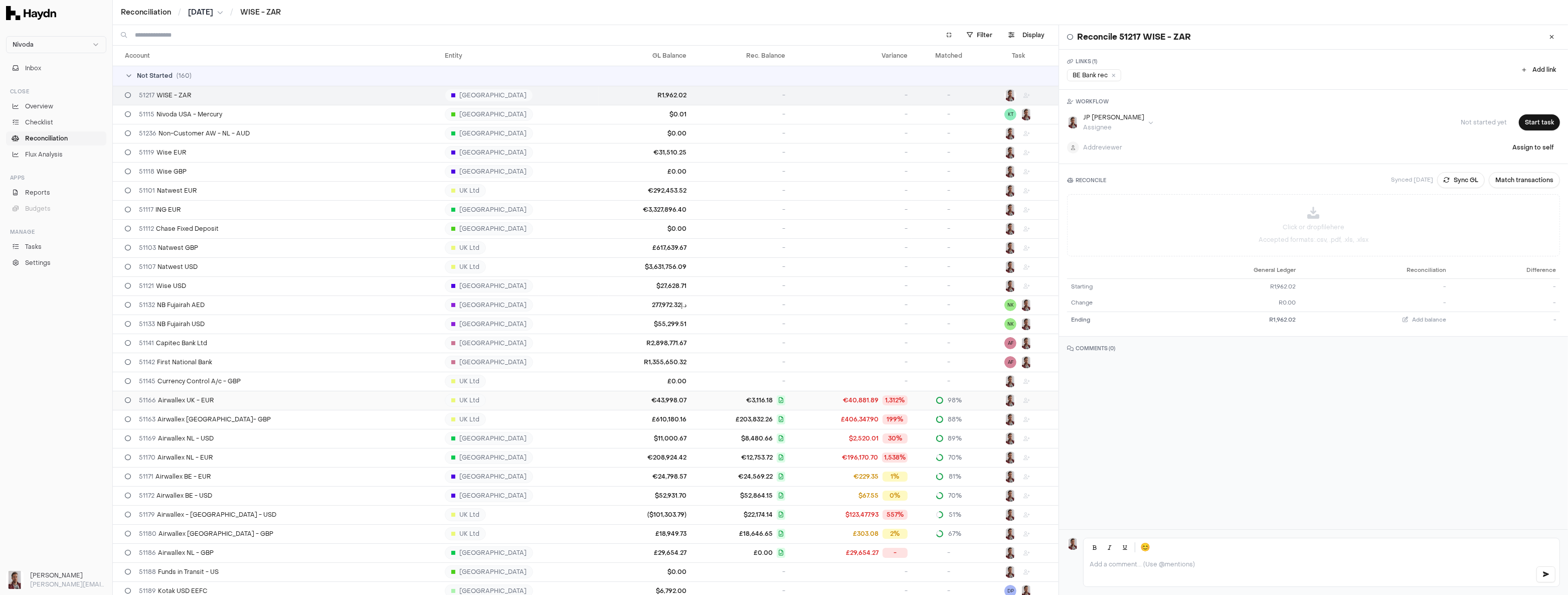
click at [694, 401] on span "€3,116.18" at bounding box center [740, 400] width 91 height 10
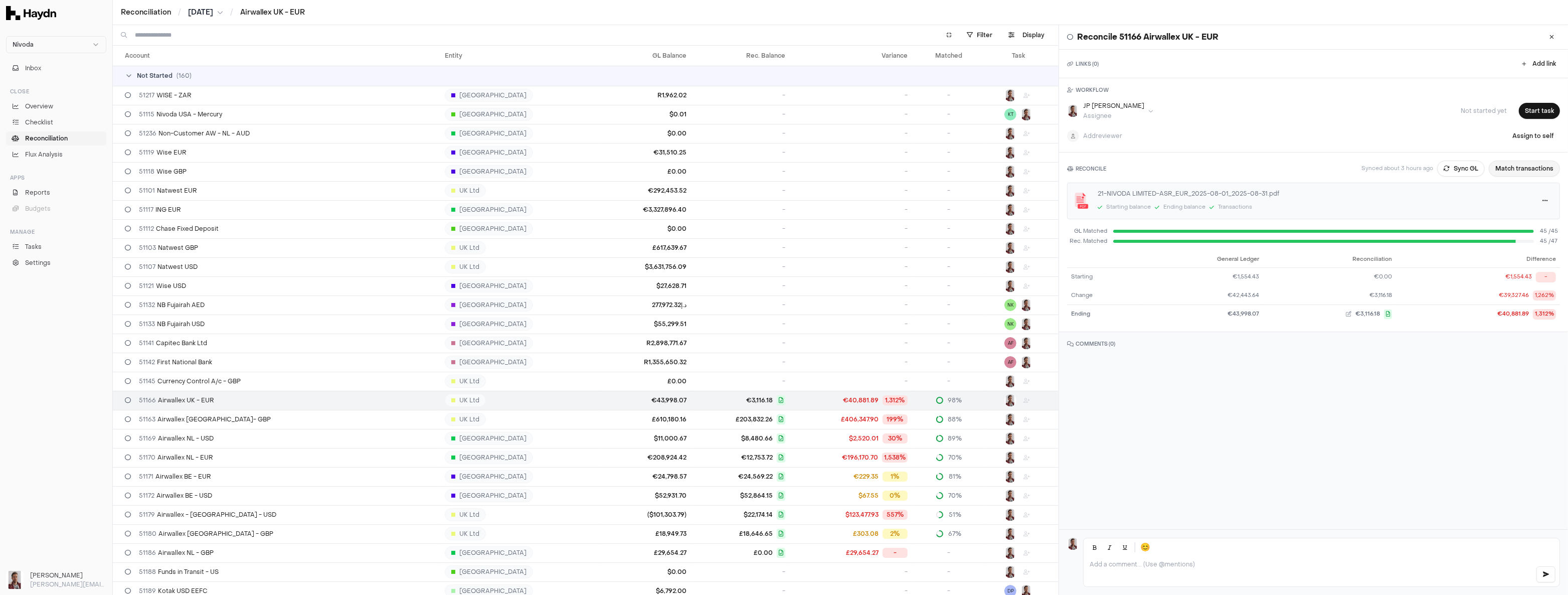
click at [1525, 172] on button "Match transactions" at bounding box center [1525, 168] width 71 height 16
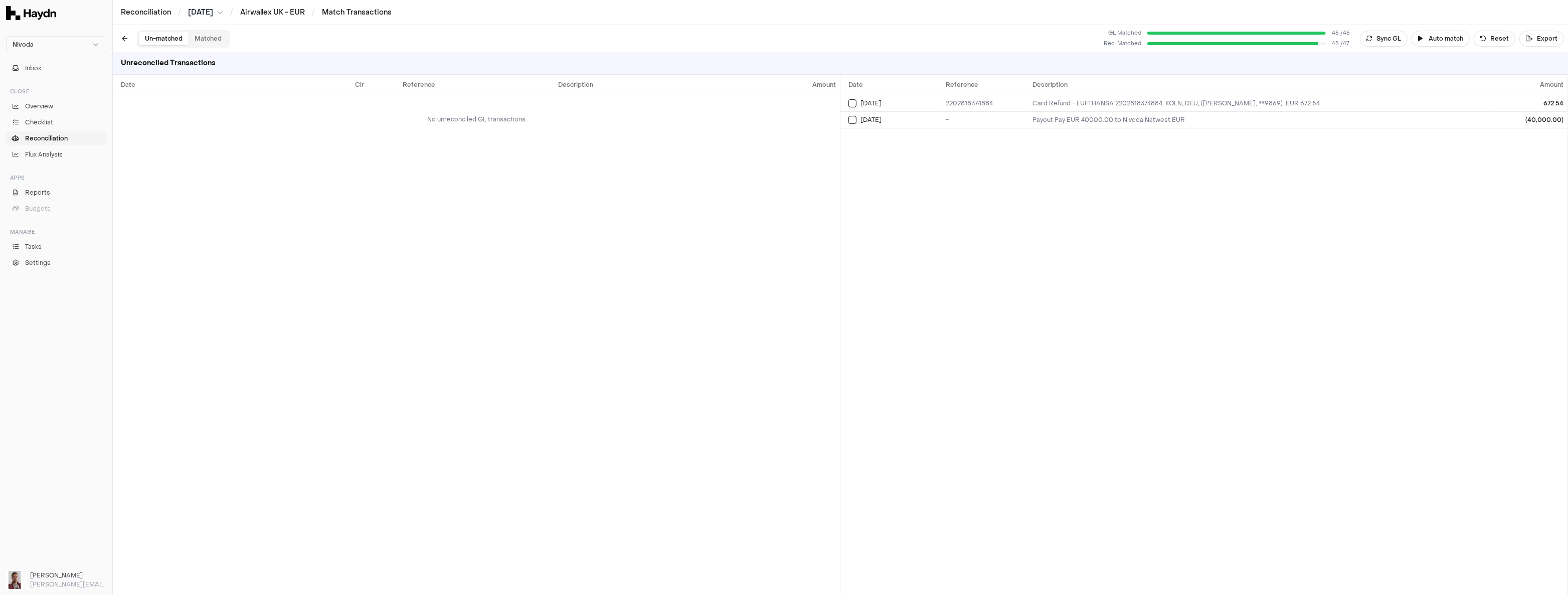
click at [203, 32] on button "Matched" at bounding box center [208, 39] width 39 height 13
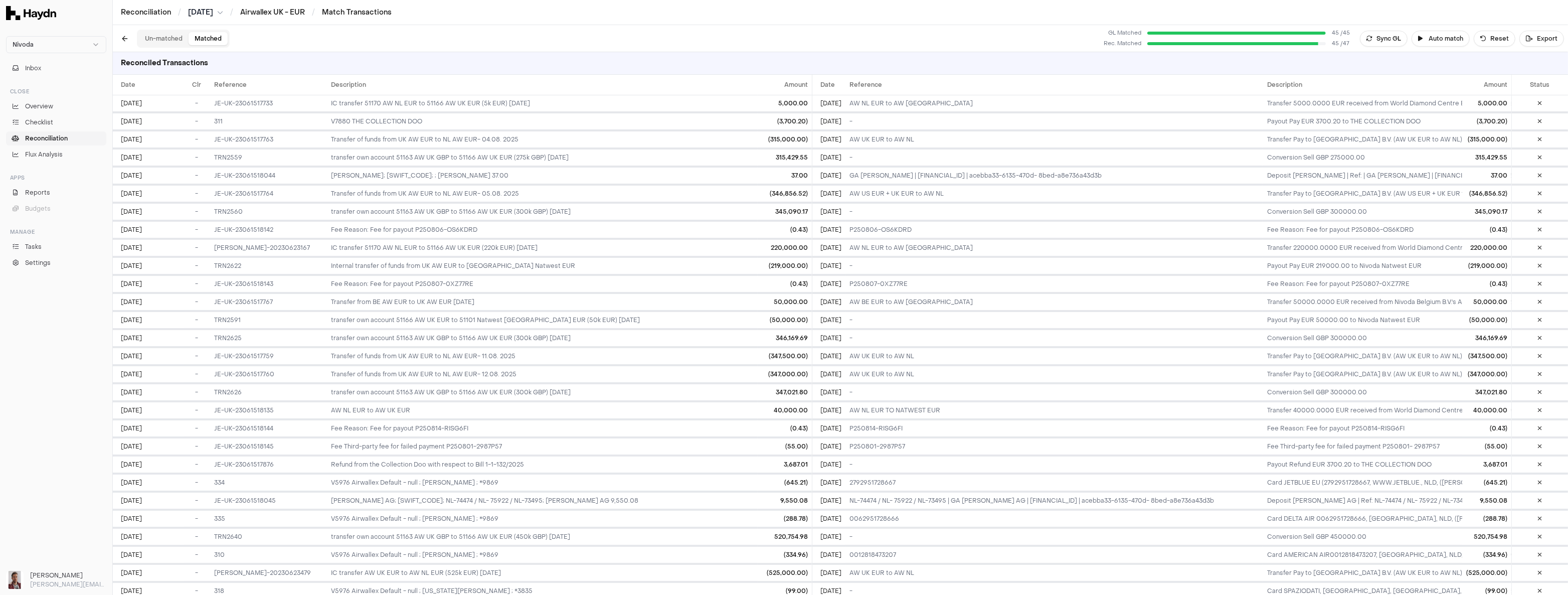
click at [213, 11] on span "[DATE]" at bounding box center [200, 13] width 25 height 10
click at [283, 11] on html "Nivoda Inbox Close Overview Checklist Reconciliation Flux Analysis Apps Reports…" at bounding box center [784, 298] width 1568 height 595
click at [138, 12] on link "Reconciliation" at bounding box center [145, 13] width 50 height 10
click at [51, 136] on span "Reconciliation" at bounding box center [46, 138] width 42 height 9
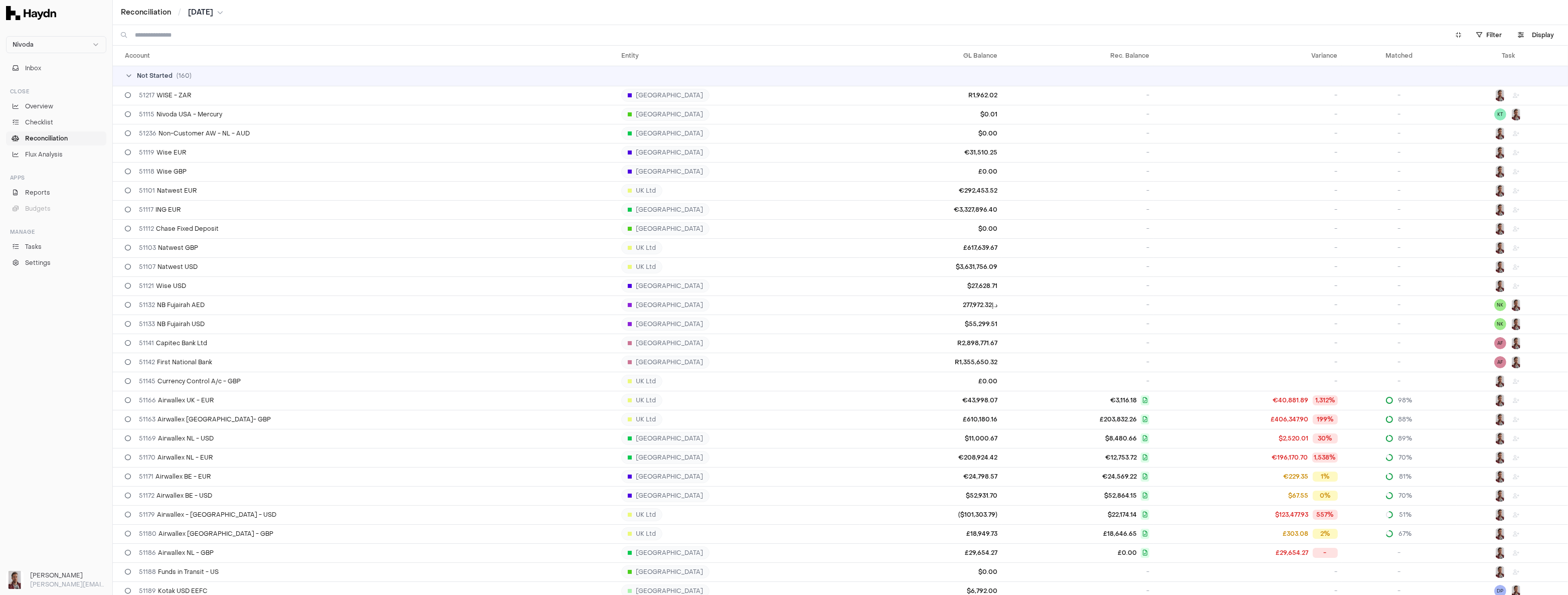
click at [187, 38] on input at bounding box center [786, 35] width 1302 height 20
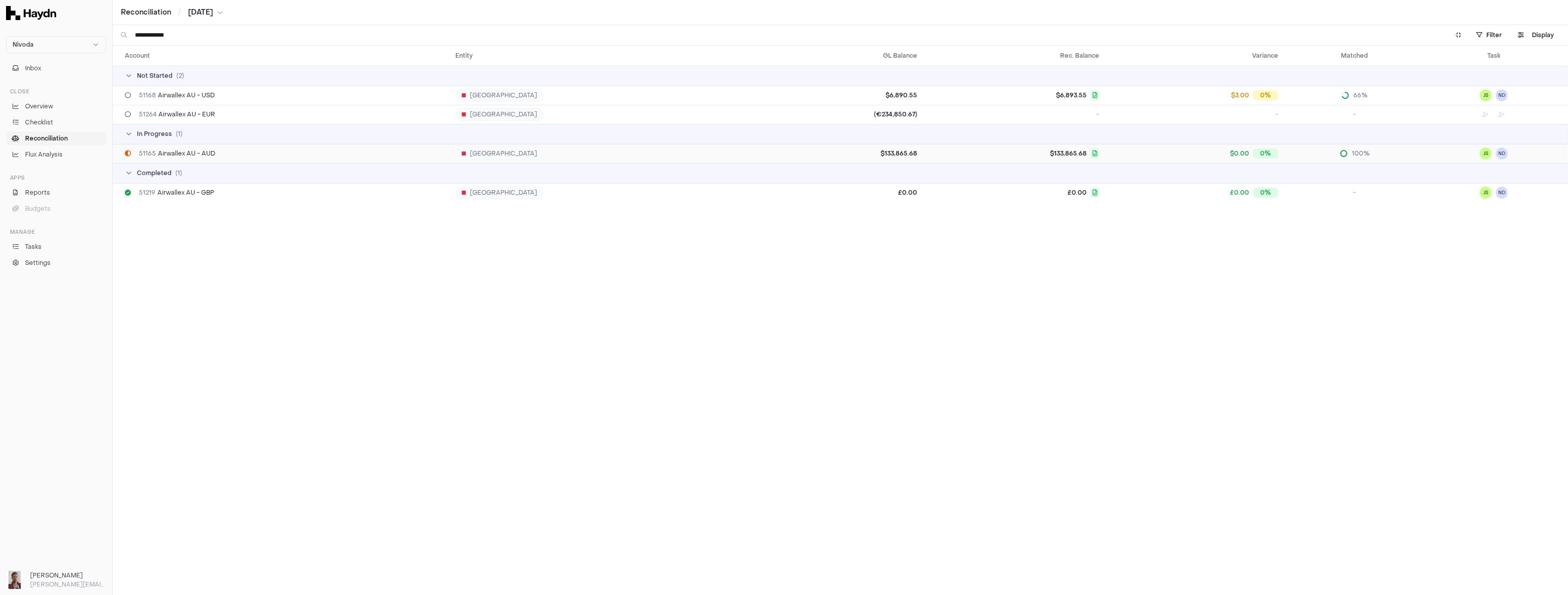
type input "**********"
click at [214, 149] on div "51165 Airwallex AU - AUD" at bounding box center [286, 153] width 323 height 8
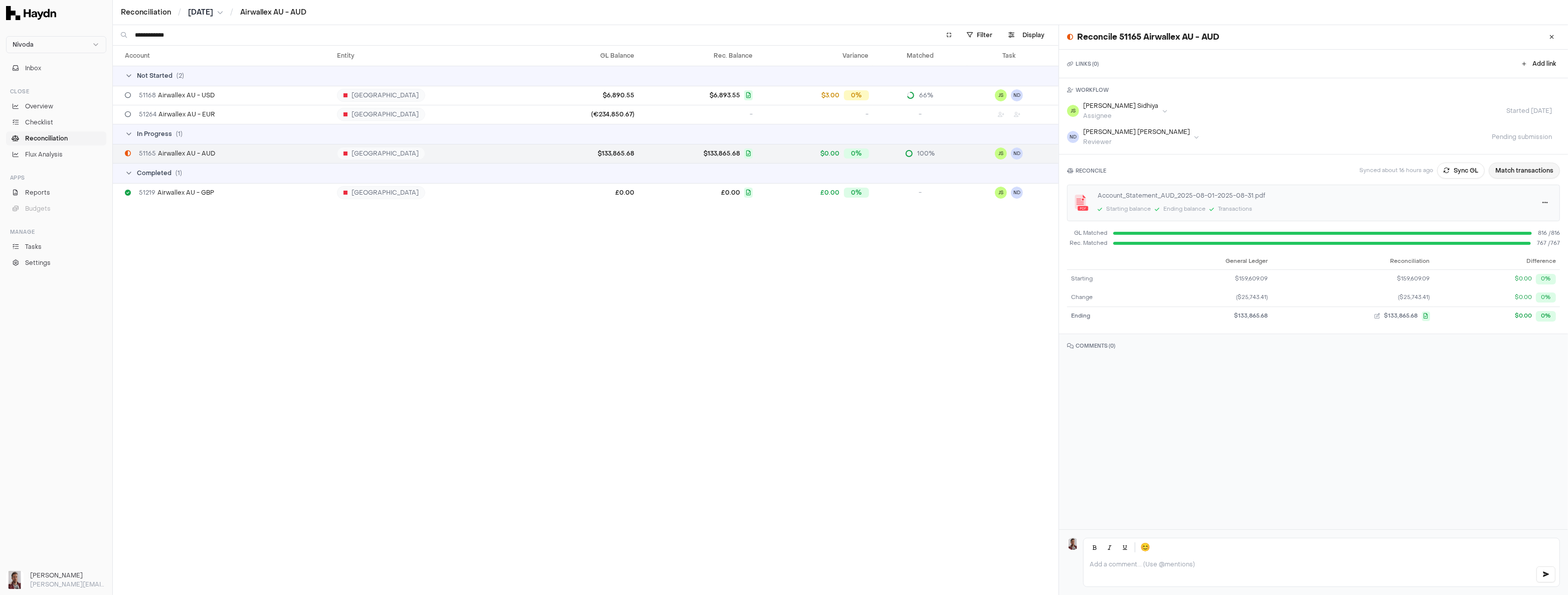
click at [1511, 172] on button "Match transactions" at bounding box center [1525, 170] width 71 height 16
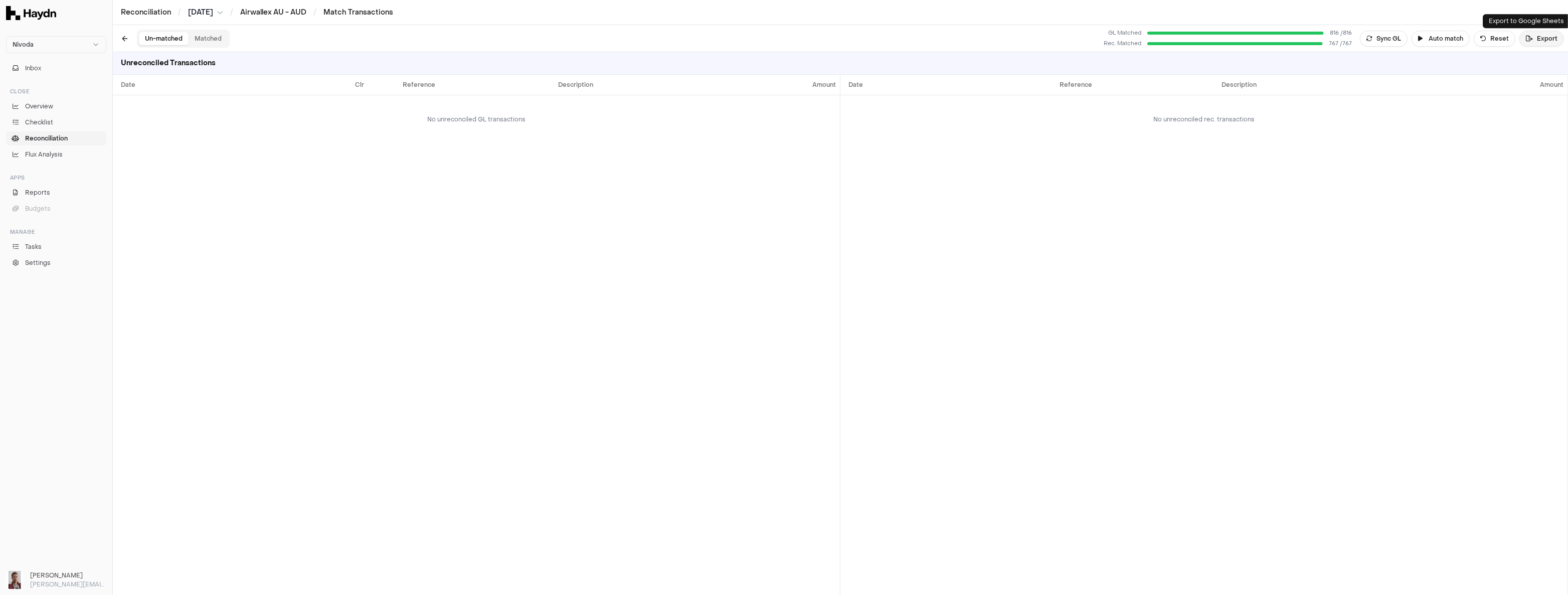
click at [1538, 38] on button "Export" at bounding box center [1542, 39] width 44 height 16
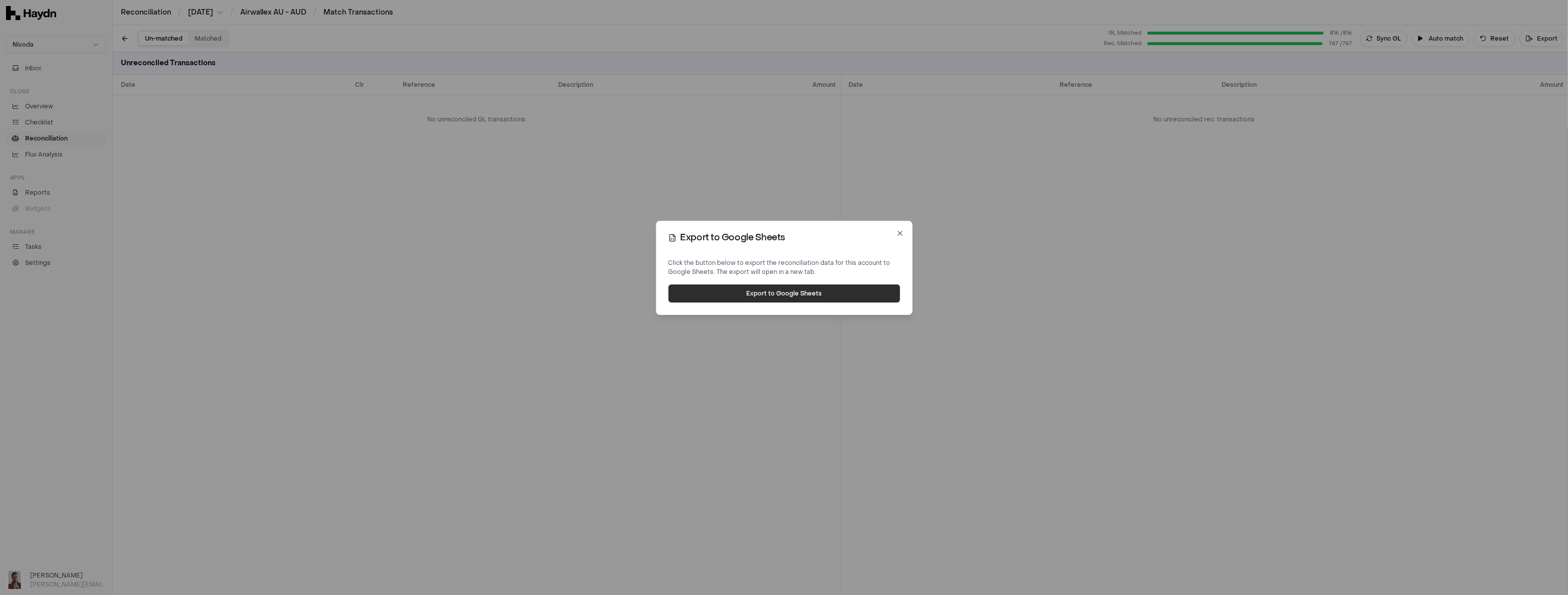
click at [808, 290] on button "Export to Google Sheets" at bounding box center [784, 293] width 232 height 18
